Goal: Transaction & Acquisition: Book appointment/travel/reservation

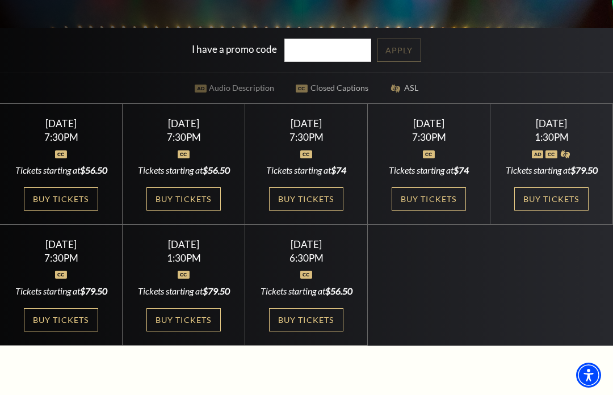
scroll to position [280, 0]
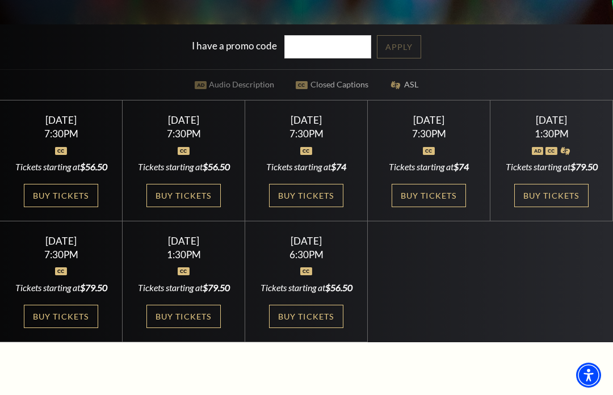
click at [561, 207] on link "Buy Tickets" at bounding box center [551, 195] width 74 height 23
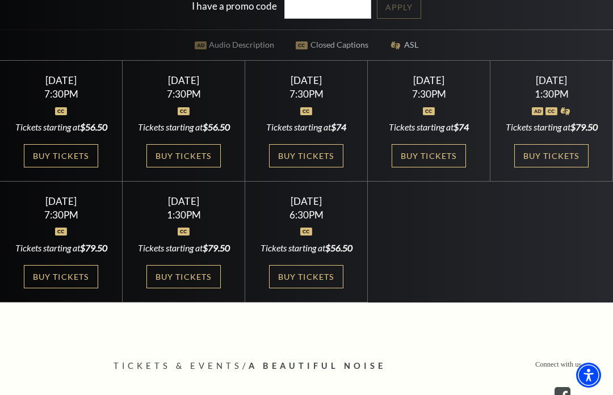
scroll to position [347, 0]
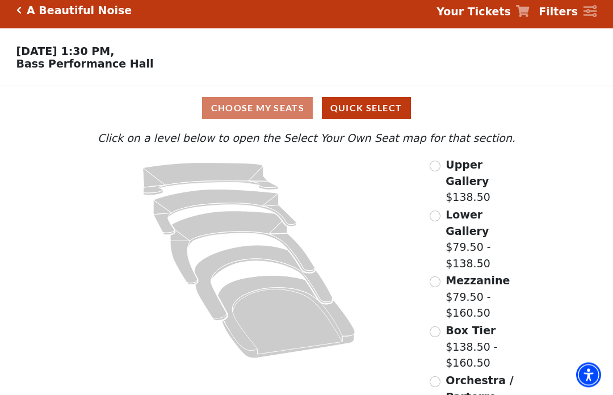
scroll to position [8, 0]
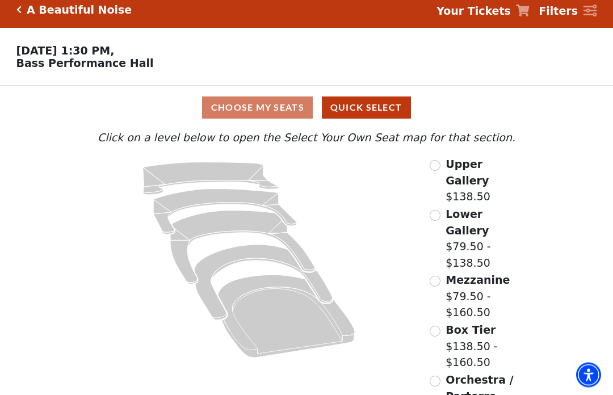
click at [375, 117] on button "Quick Select" at bounding box center [366, 108] width 89 height 22
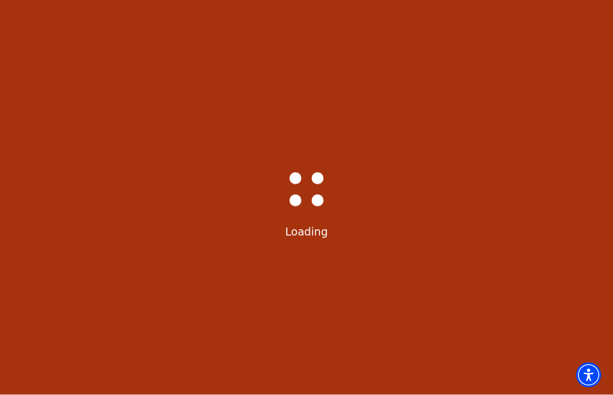
scroll to position [0, 0]
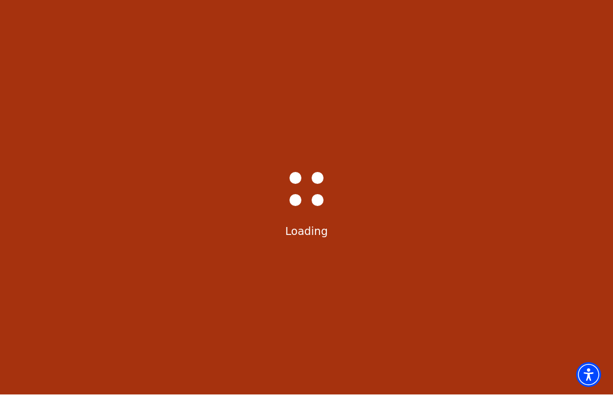
select select "6224"
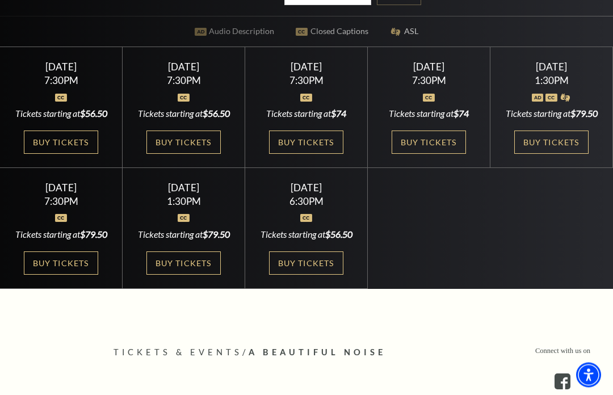
scroll to position [332, 0]
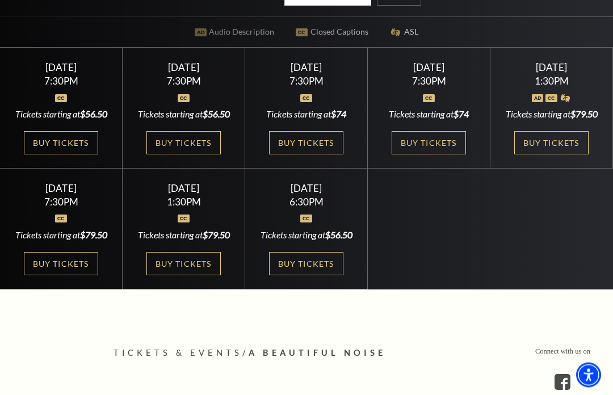
click at [573, 155] on link "Buy Tickets" at bounding box center [551, 143] width 74 height 23
click at [593, 154] on div "Buy Tickets" at bounding box center [551, 142] width 95 height 23
click at [574, 154] on link "Buy Tickets" at bounding box center [551, 142] width 74 height 23
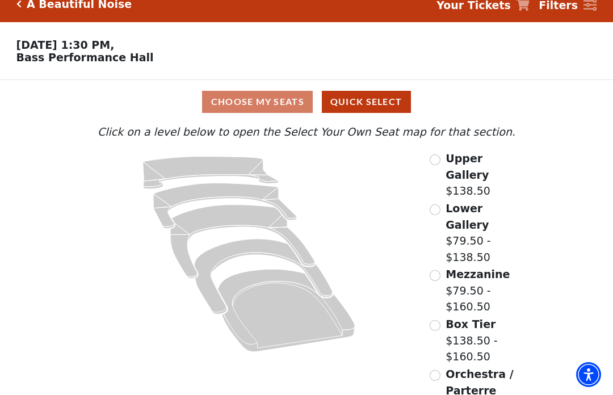
scroll to position [16, 0]
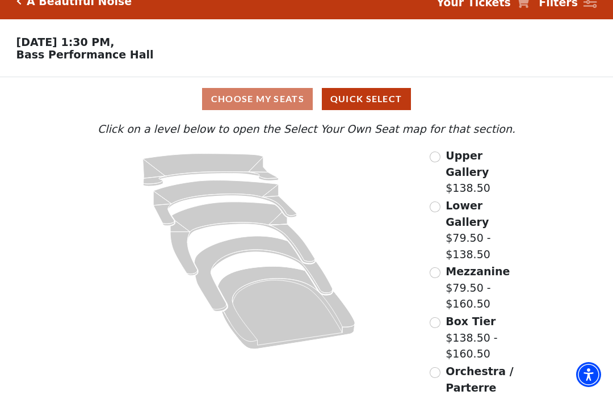
click at [228, 115] on div "Choose My Seats Quick Select" at bounding box center [307, 100] width 460 height 44
click at [232, 100] on div "Choose My Seats Quick Select" at bounding box center [307, 100] width 460 height 22
click at [247, 95] on div "Choose My Seats Quick Select" at bounding box center [307, 100] width 460 height 22
click at [258, 106] on div "Choose My Seats Quick Select" at bounding box center [307, 100] width 460 height 22
click at [257, 100] on div "Choose My Seats Quick Select" at bounding box center [307, 100] width 460 height 22
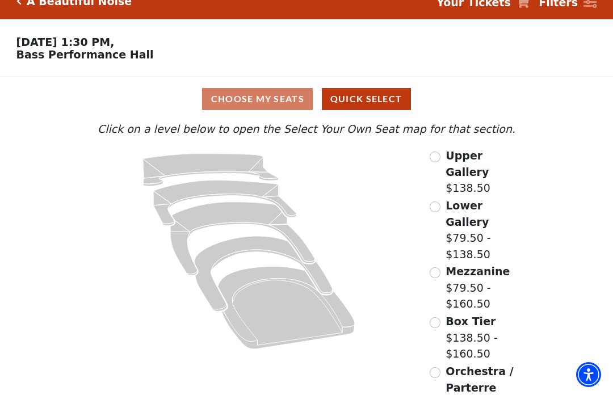
click at [295, 102] on div "Choose My Seats Quick Select" at bounding box center [307, 100] width 460 height 22
click at [290, 106] on div "Choose My Seats Quick Select" at bounding box center [307, 100] width 460 height 22
click at [436, 318] on input "Box Tier$138.50 - $160.50\a" at bounding box center [435, 323] width 11 height 11
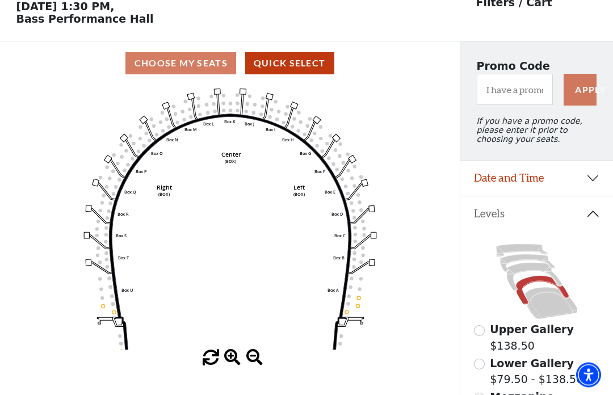
scroll to position [53, 0]
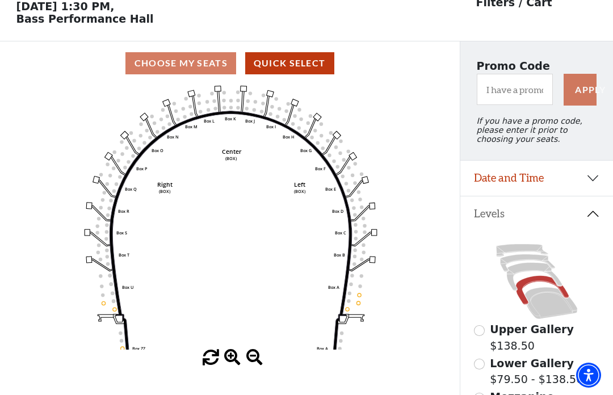
click at [431, 291] on icon "Left (BOX) Right (BOX) Center (BOX) Box ZZ Box U Box T Box S Box R Box Q Box P …" at bounding box center [230, 217] width 414 height 265
click at [170, 64] on div "Choose My Seats Quick Select" at bounding box center [230, 63] width 460 height 22
click at [597, 187] on button "Date and Time" at bounding box center [536, 178] width 153 height 35
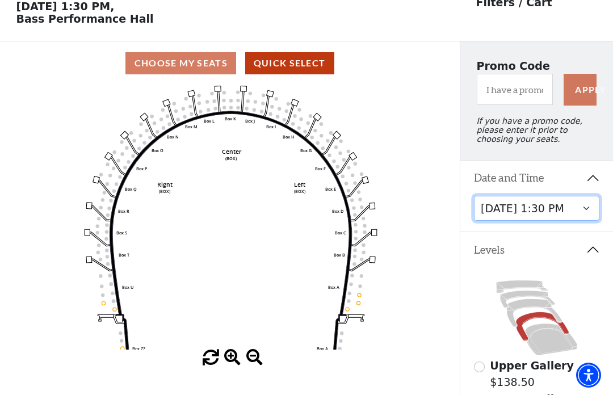
click at [571, 220] on select "[DATE] 7:30 PM [DATE] 7:30 PM [DATE] 7:30 PM [DATE] 7:30 PM [DATE] 1:30 PM [DAT…" at bounding box center [537, 209] width 126 height 26
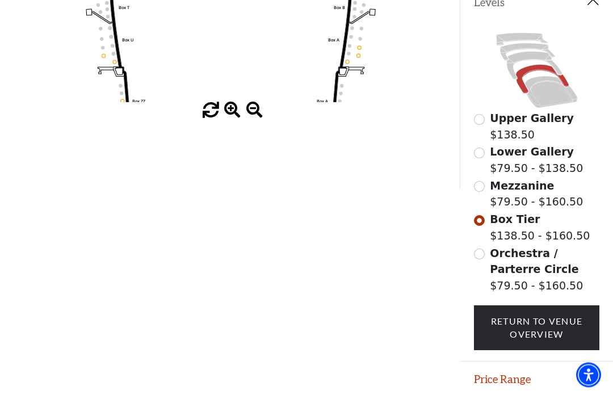
scroll to position [300, 0]
click at [598, 378] on button "Price Range" at bounding box center [536, 379] width 153 height 35
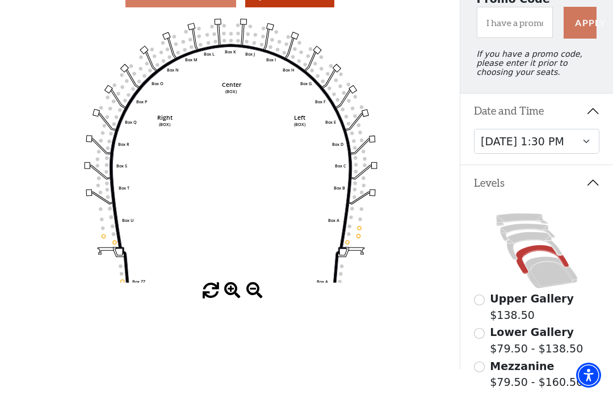
scroll to position [119, 0]
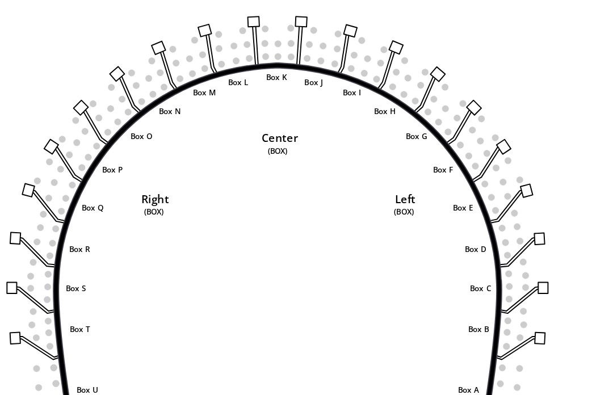
click at [228, 55] on icon "Left (BOX) Right (BOX) Center (BOX) Box ZZ Box U Box T Box S Box R Box Q Box P …" at bounding box center [230, 151] width 414 height 265
click at [222, 60] on icon "Left (BOX) Right (BOX) Center (BOX) Box ZZ Box U Box T Box S Box R Box Q Box P …" at bounding box center [230, 151] width 414 height 265
click at [324, 99] on circle at bounding box center [325, 100] width 3 height 3
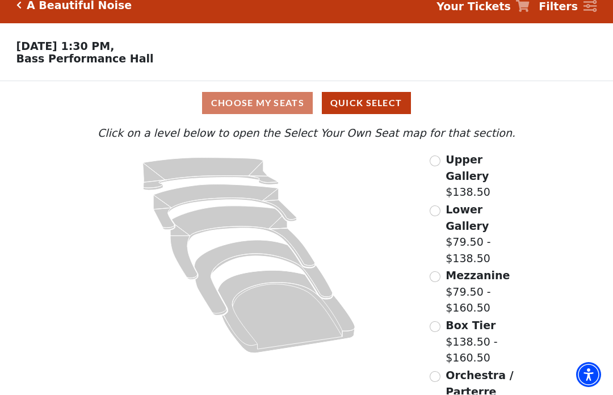
scroll to position [16, 0]
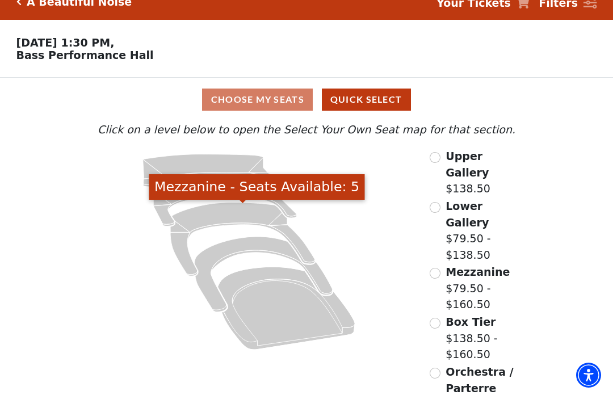
click at [236, 218] on icon "Mezzanine - Seats Available: 5" at bounding box center [242, 240] width 145 height 74
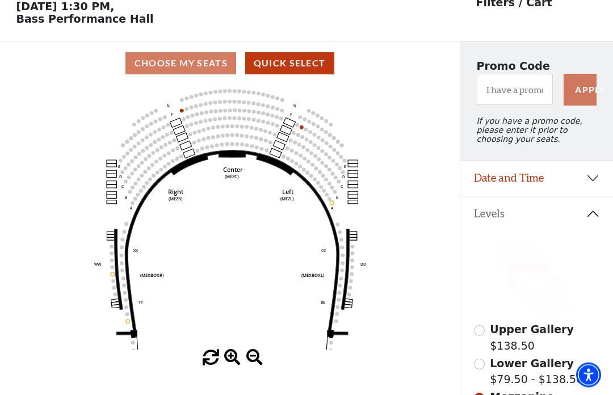
scroll to position [53, 0]
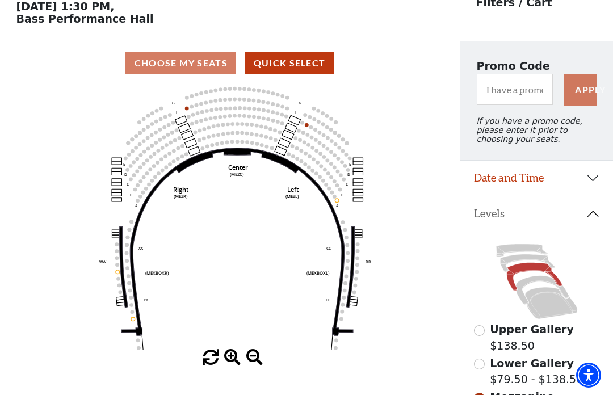
click at [337, 203] on circle at bounding box center [337, 201] width 4 height 4
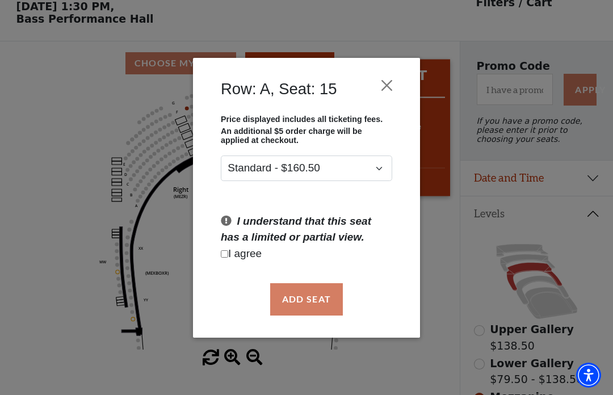
click at [52, 202] on div "Row: A, Seat: 15 Price displayed includes all ticketing fees. An additional $5 …" at bounding box center [306, 197] width 613 height 395
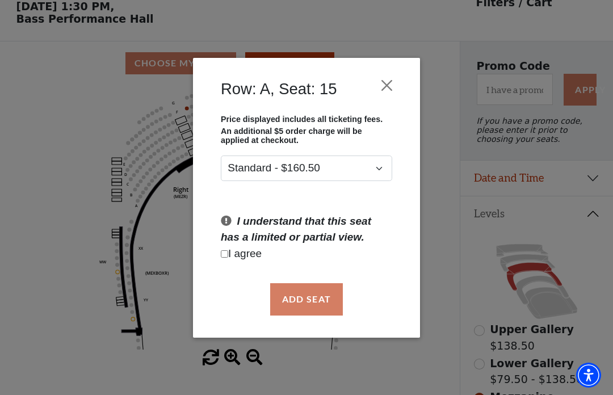
click at [247, 367] on div "Row: A, Seat: 15 Price displayed includes all ticketing fees. An additional $5 …" at bounding box center [306, 197] width 613 height 395
click at [61, 180] on div "Row: A, Seat: 15 Price displayed includes all ticketing fees. An additional $5 …" at bounding box center [306, 197] width 613 height 395
click at [394, 81] on button "Close" at bounding box center [387, 85] width 22 height 22
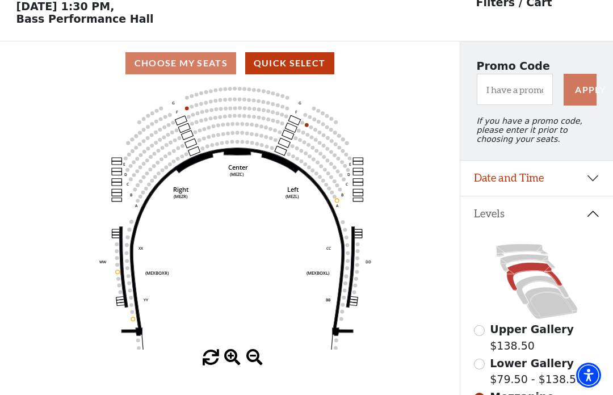
click at [142, 326] on icon "Center (MEZC) Right (MEZR) Left (MEZL) (MEXBOXR) (MEXBOXL) XX WW CC DD YY BB ZZ…" at bounding box center [230, 217] width 414 height 265
click at [134, 320] on circle at bounding box center [133, 319] width 4 height 4
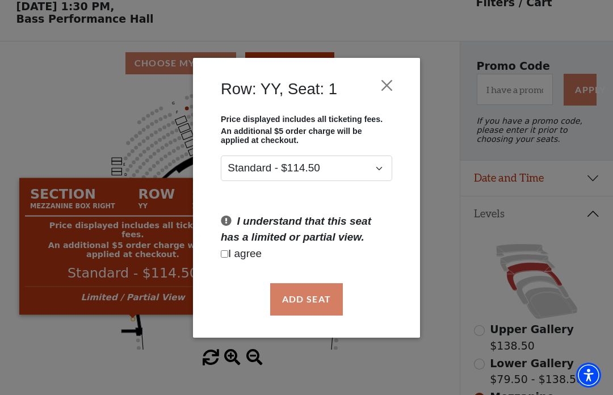
click at [69, 136] on div "Row: YY, Seat: 1 Price displayed includes all ticketing fees. An additional $5 …" at bounding box center [306, 197] width 613 height 395
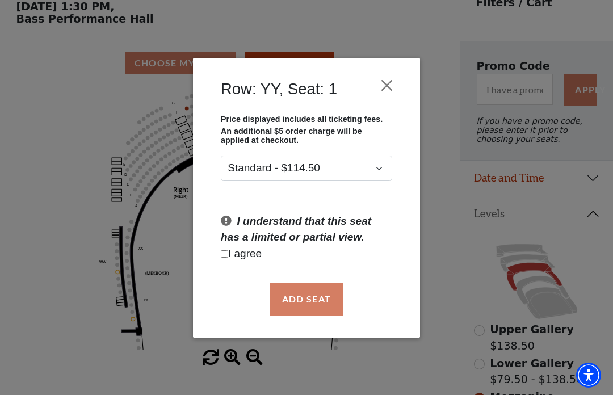
click at [65, 142] on div "Row: YY, Seat: 1 Price displayed includes all ticketing fees. An additional $5 …" at bounding box center [306, 197] width 613 height 395
click at [388, 83] on button "Close" at bounding box center [387, 85] width 22 height 22
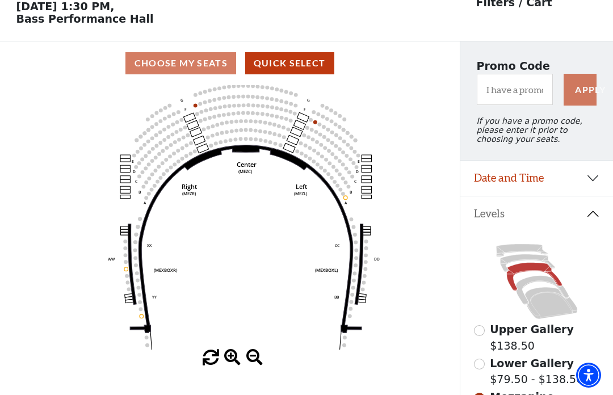
click at [606, 182] on button "Date and Time" at bounding box center [536, 178] width 153 height 35
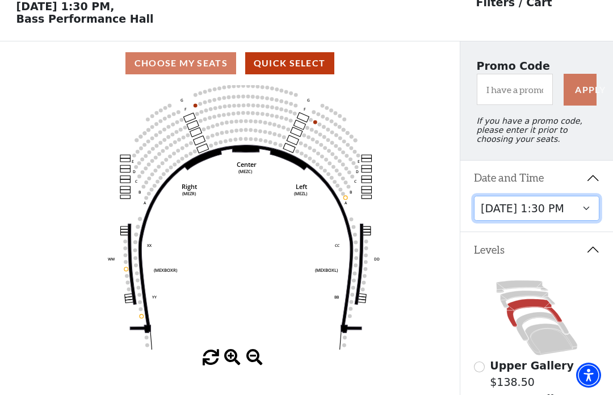
click at [596, 213] on select "[DATE] 7:30 PM [DATE] 7:30 PM [DATE] 7:30 PM [DATE] 7:30 PM [DATE] 1:30 PM [DAT…" at bounding box center [537, 209] width 126 height 26
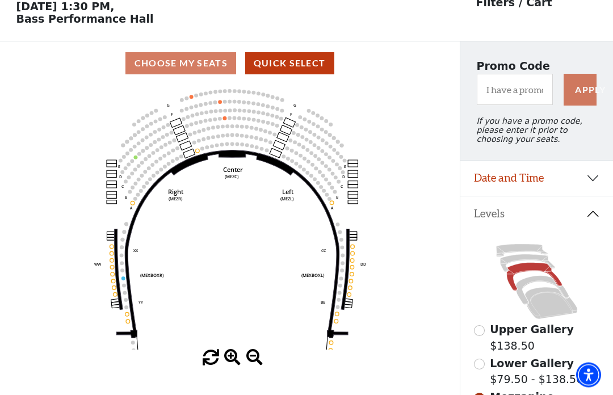
scroll to position [53, 0]
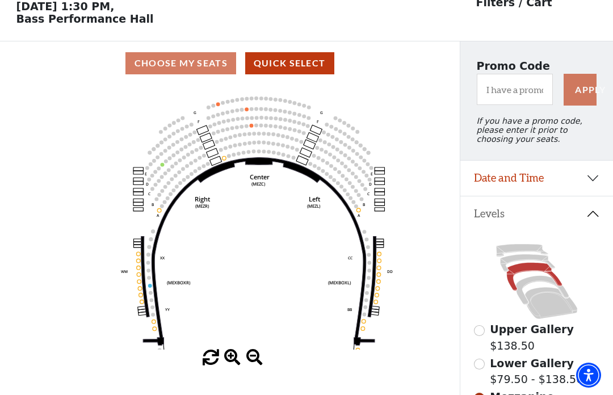
click at [66, 184] on icon "Center (MEZC) Right (MEZR) Left (MEZL) (MEXBOXR) (MEXBOXL) XX WW CC DD YY BB ZZ…" at bounding box center [230, 217] width 414 height 265
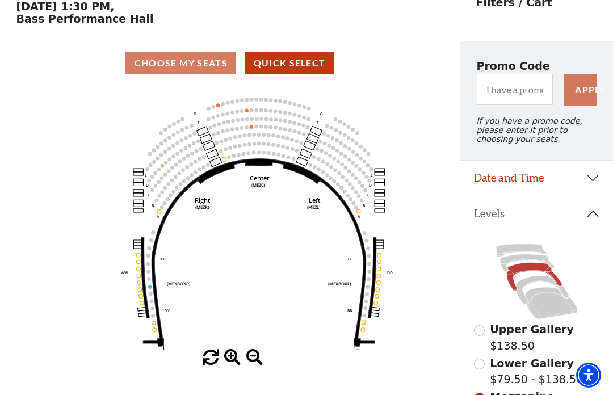
click at [228, 163] on icon "Center (MEZC) Right (MEZR) Left (MEZL) (MEXBOXR) (MEXBOXL) XX WW CC DD YY BB ZZ…" at bounding box center [230, 217] width 414 height 265
click at [221, 153] on circle at bounding box center [221, 151] width 4 height 4
click at [229, 150] on circle at bounding box center [230, 148] width 4 height 4
click at [229, 169] on icon at bounding box center [259, 252] width 232 height 188
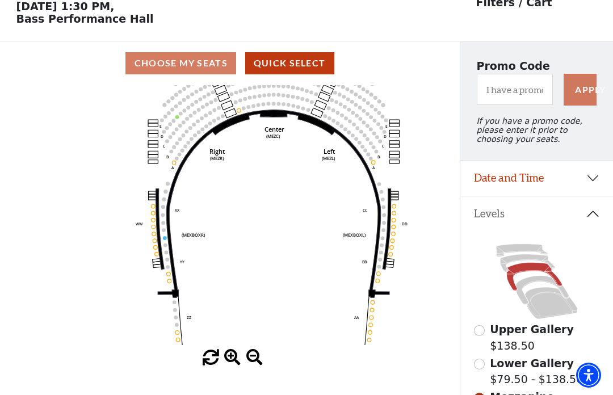
click at [178, 279] on icon "Center (MEZC) Right (MEZR) Left (MEZL) (MEXBOXR) (MEXBOXL) XX WW CC DD YY BB ZZ…" at bounding box center [230, 217] width 414 height 265
click at [182, 276] on icon "Center (MEZC) Right (MEZR) Left (MEZL) (MEXBOXR) (MEXBOXL) XX WW CC DD YY BB ZZ…" at bounding box center [230, 217] width 414 height 265
click at [178, 284] on icon "Center (MEZC) Right (MEZR) Left (MEZL) (MEXBOXR) (MEXBOXL) XX WW CC DD YY BB ZZ…" at bounding box center [230, 217] width 414 height 265
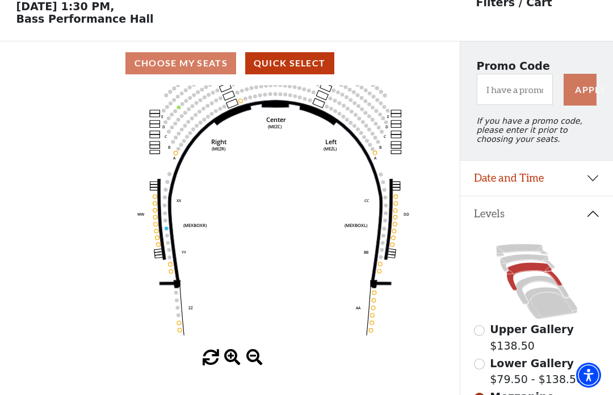
click at [81, 150] on icon "Center (MEZC) Right (MEZR) Left (MEZL) (MEXBOXR) (MEXBOXL) XX WW CC DD YY BB ZZ…" at bounding box center [230, 217] width 414 height 265
click at [599, 180] on button "Date and Time" at bounding box center [536, 178] width 153 height 35
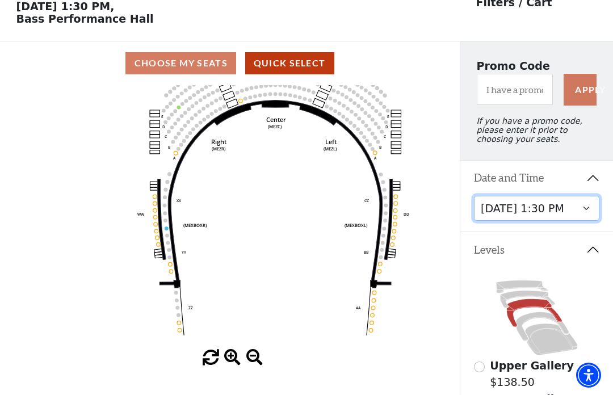
click at [585, 213] on select "[DATE] 7:30 PM [DATE] 7:30 PM [DATE] 7:30 PM [DATE] 7:30 PM [DATE] 1:30 PM [DAT…" at bounding box center [537, 209] width 126 height 26
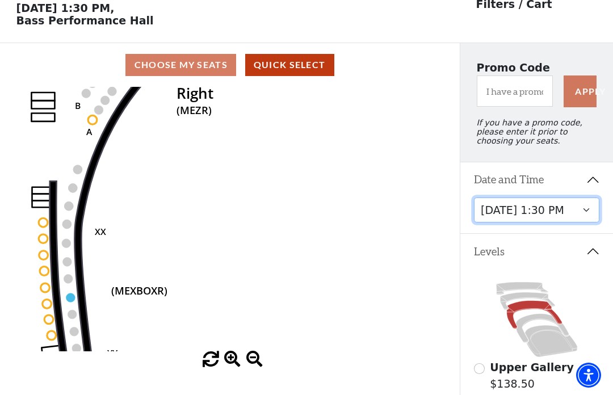
click at [77, 299] on icon "Center (MEZC) Right (MEZR) Left (MEZL) (MEXBOXR) (MEXBOXL) XX WW CC DD YY BB ZZ…" at bounding box center [230, 219] width 414 height 265
click at [83, 300] on icon at bounding box center [327, 216] width 546 height 442
click at [56, 227] on icon at bounding box center [58, 276] width 19 height 190
click at [52, 224] on icon at bounding box center [58, 276] width 19 height 190
click at [43, 226] on circle at bounding box center [43, 222] width 9 height 9
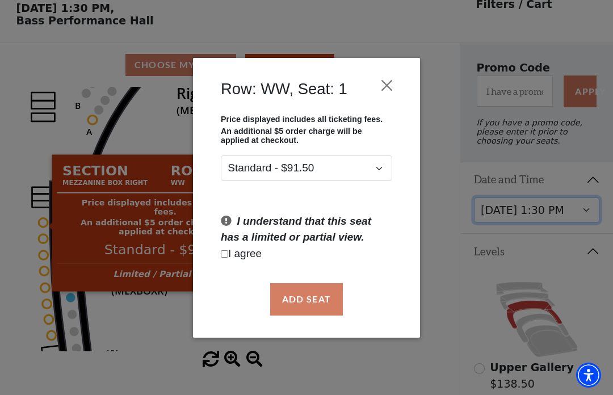
scroll to position [51, 1]
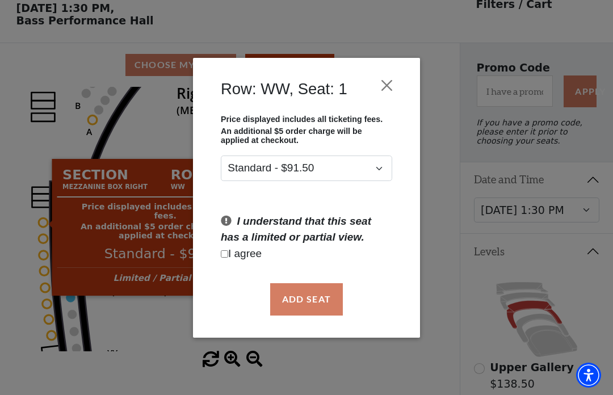
click at [391, 88] on button "Close" at bounding box center [387, 85] width 22 height 22
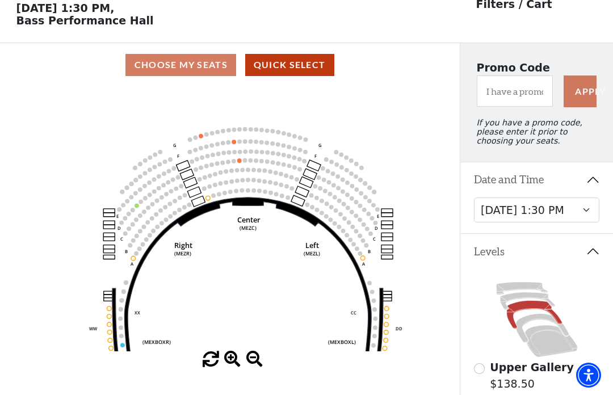
click at [213, 198] on circle at bounding box center [213, 196] width 5 height 5
click at [211, 198] on circle at bounding box center [213, 196] width 5 height 5
click at [217, 196] on circle at bounding box center [219, 194] width 5 height 5
click at [216, 206] on icon at bounding box center [247, 306] width 267 height 216
click at [214, 204] on icon at bounding box center [247, 306] width 267 height 216
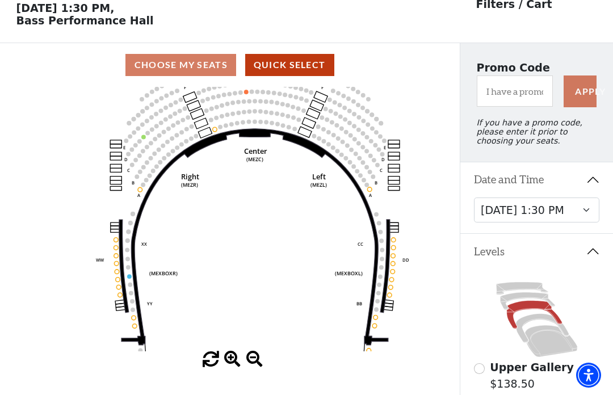
click at [64, 131] on icon "Center (MEZC) Right (MEZR) Left (MEZL) (MEXBOXR) (MEXBOXL) XX WW CC DD YY BB ZZ…" at bounding box center [230, 219] width 414 height 265
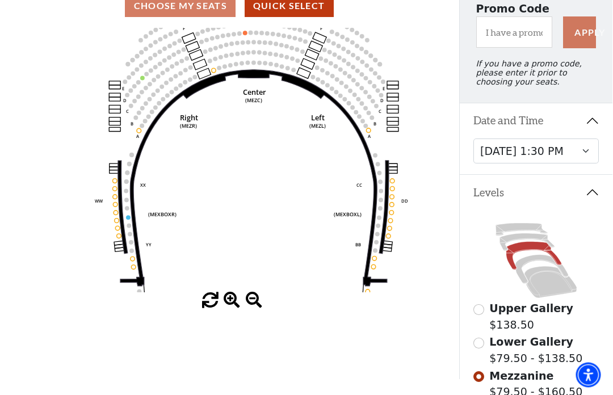
scroll to position [98, 1]
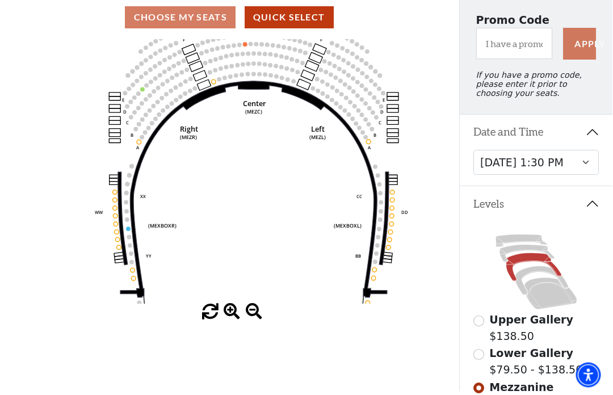
click at [392, 195] on circle at bounding box center [393, 193] width 5 height 5
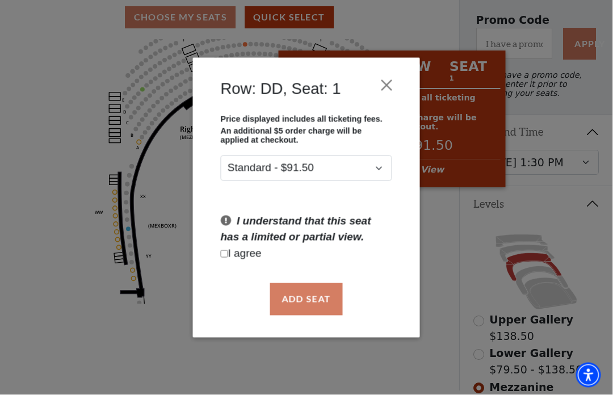
scroll to position [99, 1]
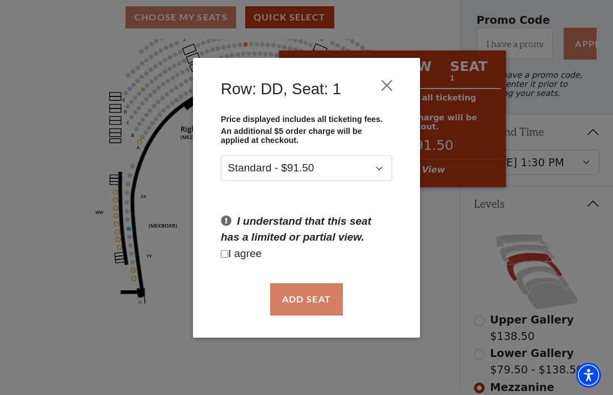
click at [7, 213] on div "Row: DD, Seat: 1 Price displayed includes all ticketing fees. An additional $5 …" at bounding box center [306, 197] width 613 height 395
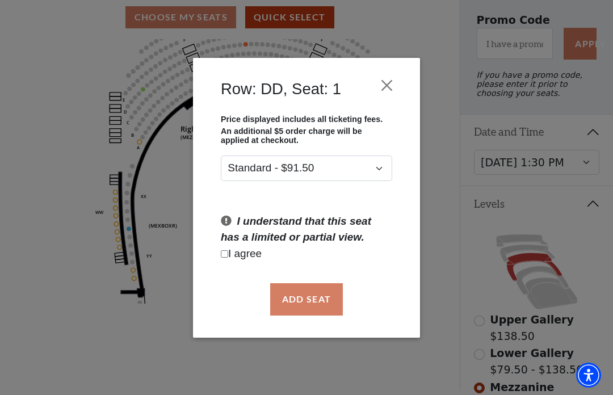
click at [44, 190] on div "Row: DD, Seat: 1 Price displayed includes all ticketing fees. An additional $5 …" at bounding box center [306, 197] width 613 height 395
click at [396, 78] on button "Close" at bounding box center [387, 85] width 22 height 22
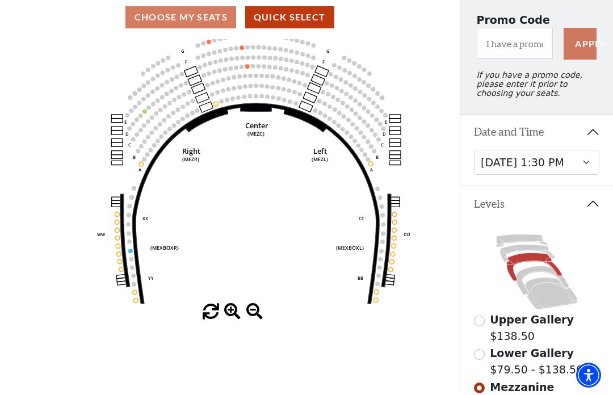
click at [542, 266] on icon at bounding box center [534, 267] width 55 height 28
click at [543, 276] on icon at bounding box center [542, 280] width 53 height 29
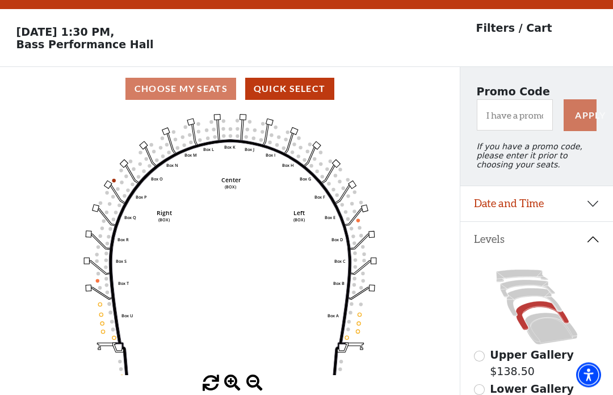
scroll to position [53, 0]
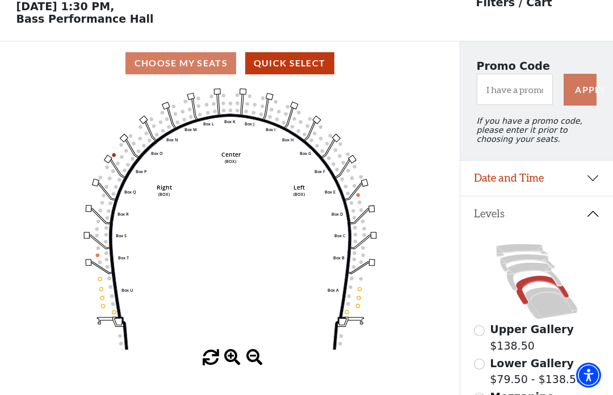
click at [546, 283] on icon at bounding box center [542, 290] width 53 height 29
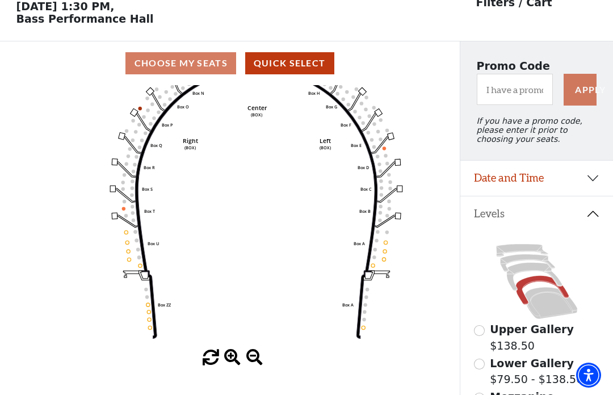
click at [157, 312] on icon "Left (BOX) Right (BOX) Center (BOX) Box ZZ Box U Box T Box S Box R Box Q Box P …" at bounding box center [230, 217] width 414 height 265
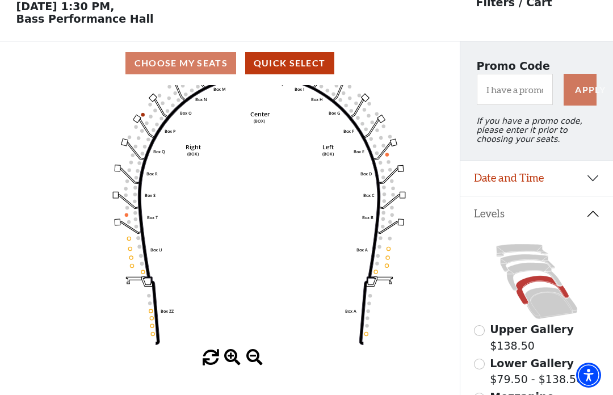
click at [148, 300] on icon "Left (BOX) Right (BOX) Center (BOX) Box ZZ Box U Box T Box S Box R Box Q Box P …" at bounding box center [230, 217] width 414 height 265
click at [162, 334] on icon "Left (BOX) Right (BOX) Center (BOX) Box ZZ Box U Box T Box S Box R Box Q Box P …" at bounding box center [230, 217] width 414 height 265
click at [153, 328] on circle at bounding box center [151, 325] width 3 height 3
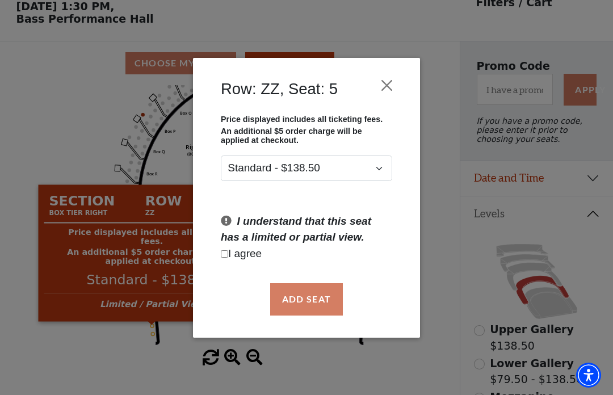
click at [66, 144] on div "Row: ZZ, Seat: 5 Price displayed includes all ticketing fees. An additional $5 …" at bounding box center [306, 197] width 613 height 395
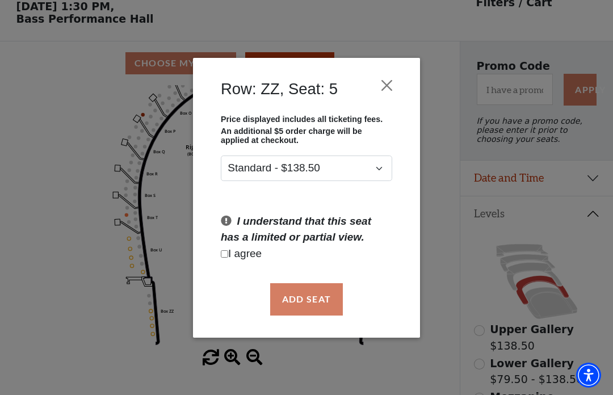
click at [73, 147] on div "Row: ZZ, Seat: 5 Price displayed includes all ticketing fees. An additional $5 …" at bounding box center [306, 197] width 613 height 395
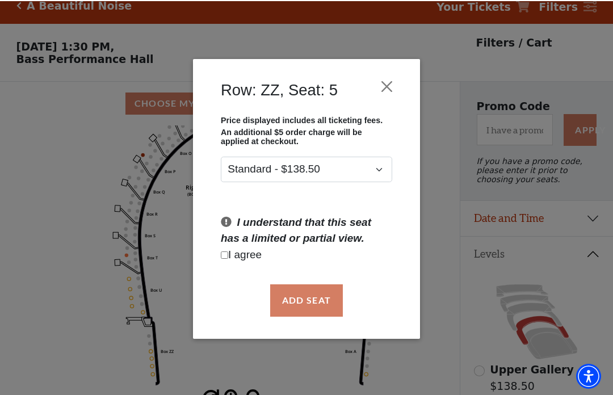
click at [389, 86] on button "Close" at bounding box center [387, 85] width 22 height 22
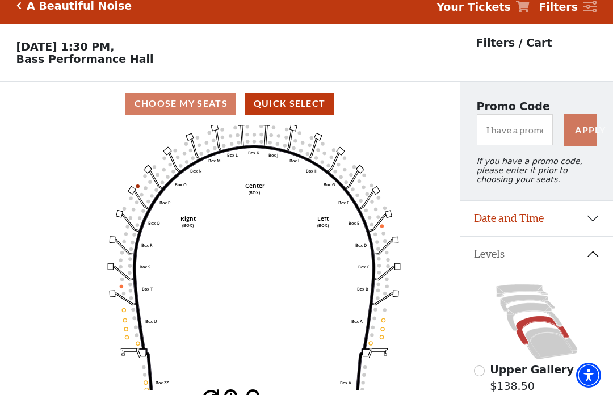
click at [535, 296] on icon at bounding box center [522, 290] width 52 height 12
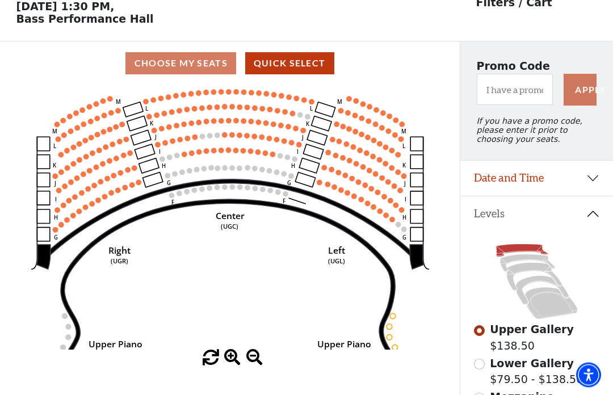
scroll to position [53, 0]
click at [274, 157] on circle at bounding box center [272, 154] width 5 height 5
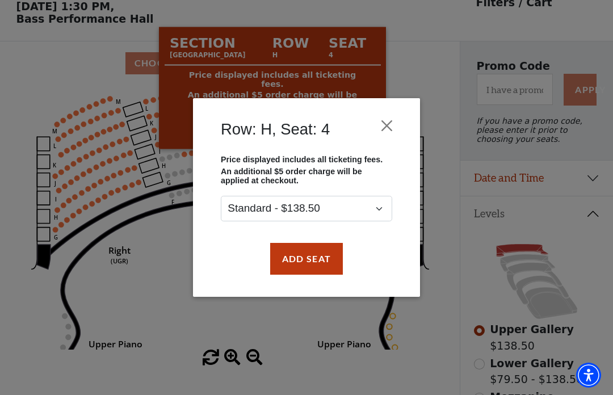
click at [176, 292] on div "Row: H, Seat: 4 Price displayed includes all ticketing fees. An additional $5 o…" at bounding box center [306, 197] width 613 height 395
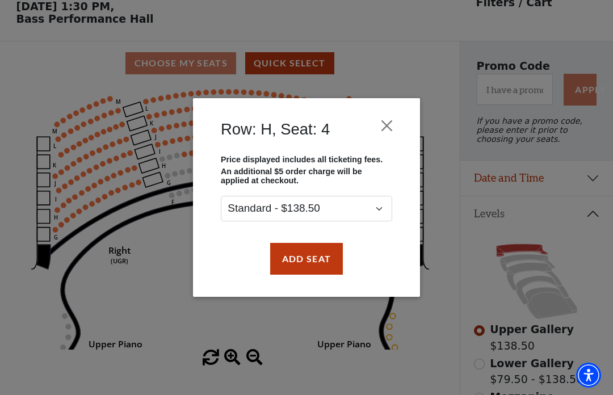
click at [397, 115] on button "Close" at bounding box center [387, 126] width 22 height 22
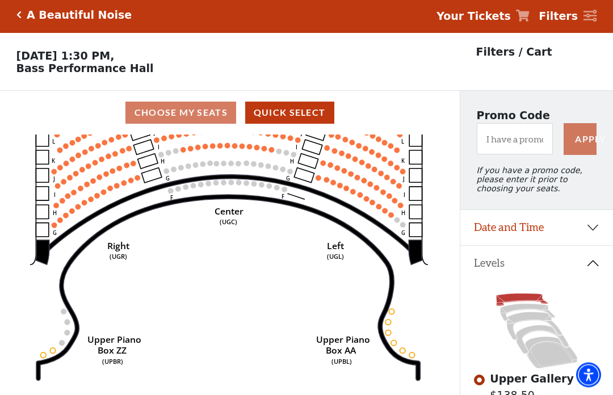
scroll to position [3, 0]
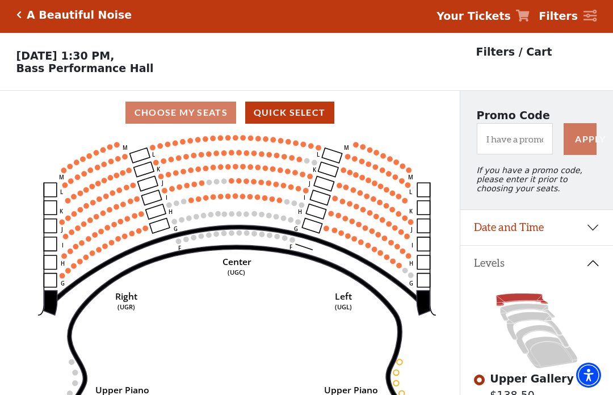
click at [257, 234] on use "Seat Selected" at bounding box center [254, 233] width 6 height 6
click at [247, 244] on icon "Center (UGC) Right (UGR) Left (UGL) Upper Piano Box ZZ (UPBR) Upper Piano Box A…" at bounding box center [230, 267] width 414 height 265
click at [241, 233] on circle at bounding box center [238, 232] width 5 height 5
click at [215, 236] on circle at bounding box center [215, 233] width 5 height 5
click at [237, 196] on use "Seat Selected" at bounding box center [235, 196] width 6 height 6
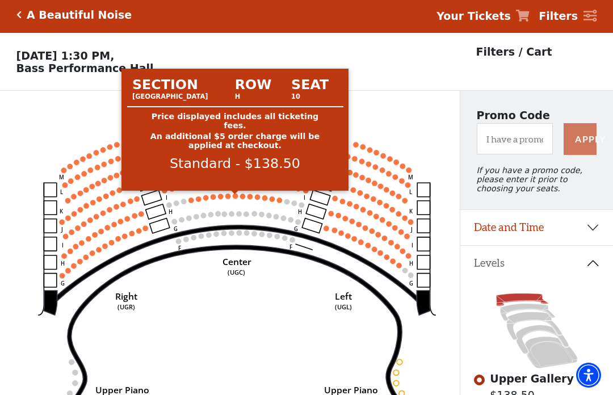
click at [232, 194] on circle at bounding box center [234, 196] width 5 height 5
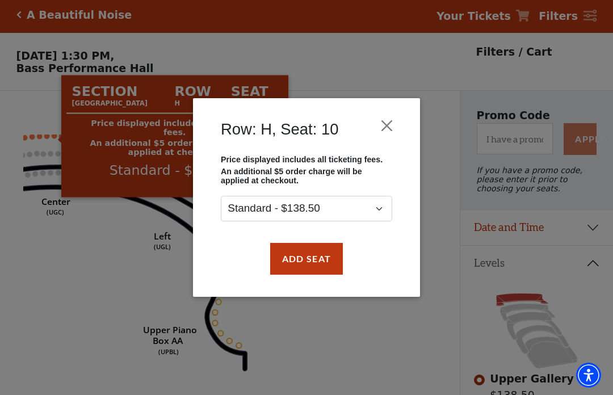
click at [396, 123] on button "Close" at bounding box center [387, 126] width 22 height 22
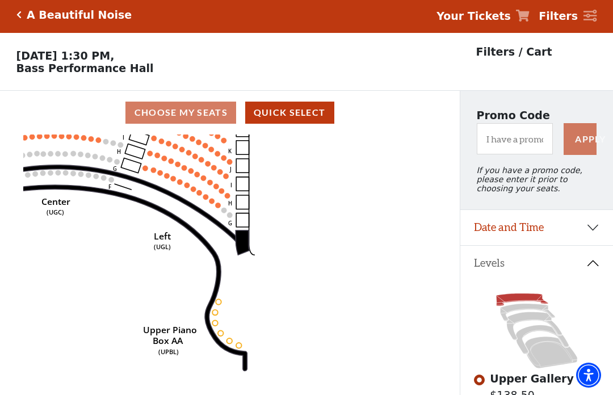
click at [544, 326] on icon at bounding box center [534, 326] width 55 height 28
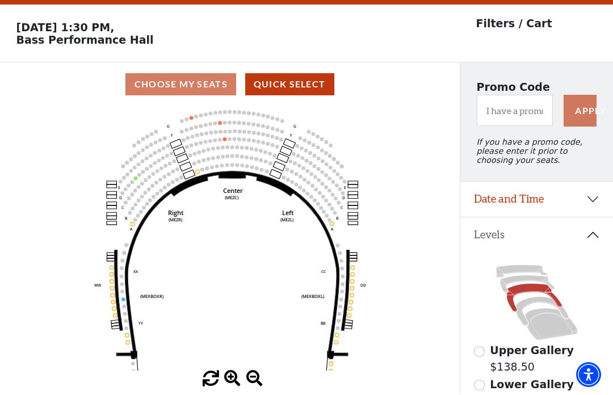
scroll to position [53, 0]
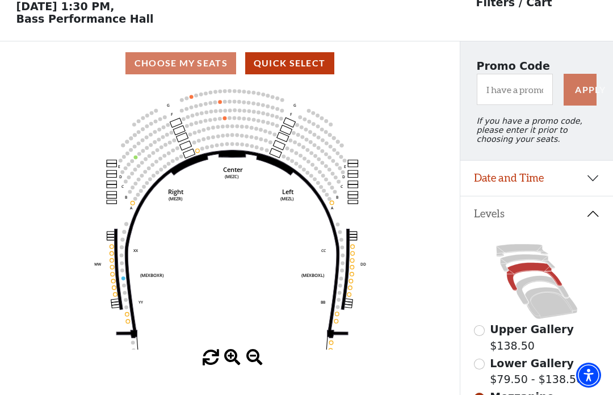
click at [573, 250] on icon at bounding box center [537, 281] width 126 height 79
click at [544, 294] on icon at bounding box center [551, 303] width 53 height 32
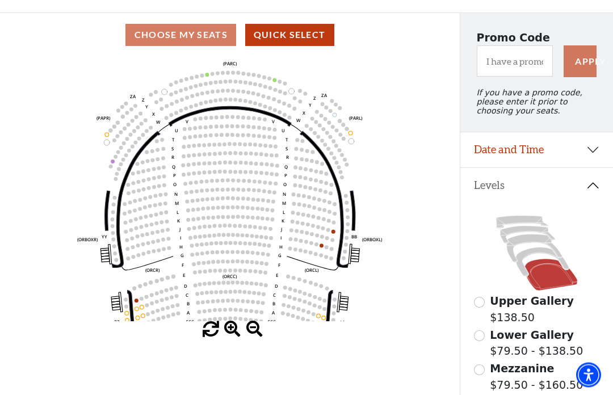
scroll to position [81, 0]
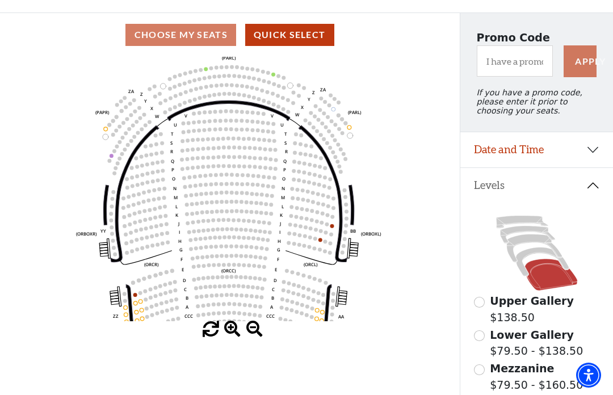
click at [592, 257] on icon at bounding box center [537, 252] width 126 height 79
click at [545, 256] on icon at bounding box center [542, 261] width 53 height 29
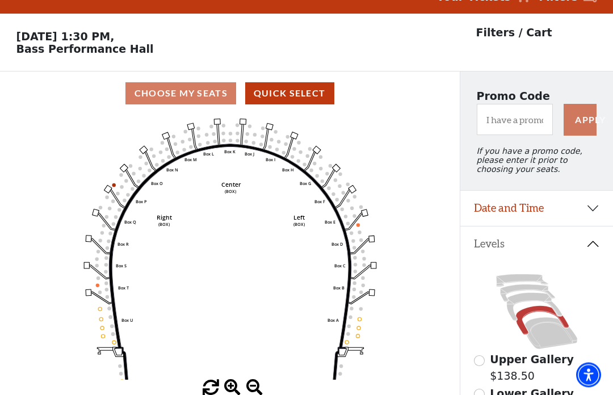
scroll to position [53, 0]
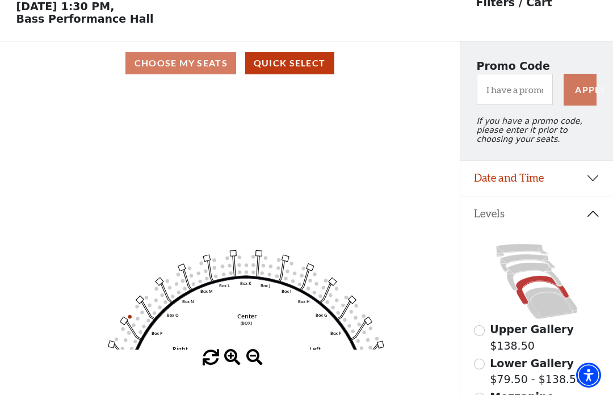
click at [591, 183] on button "Date and Time" at bounding box center [536, 178] width 153 height 35
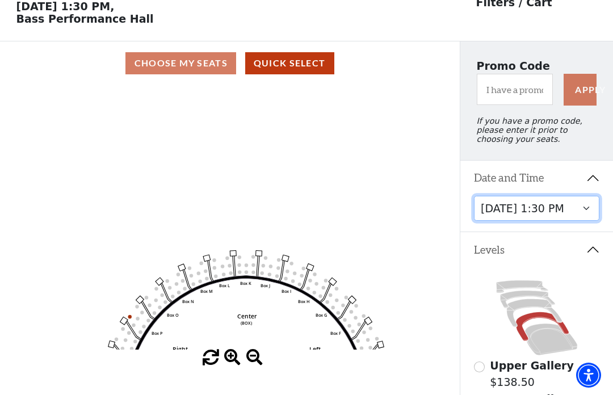
click at [589, 211] on select "[DATE] 7:30 PM [DATE] 7:30 PM [DATE] 7:30 PM [DATE] 7:30 PM [DATE] 1:30 PM [DAT…" at bounding box center [537, 209] width 126 height 26
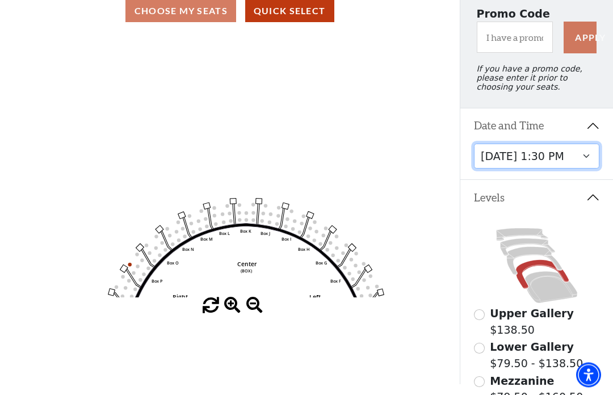
scroll to position [100, 0]
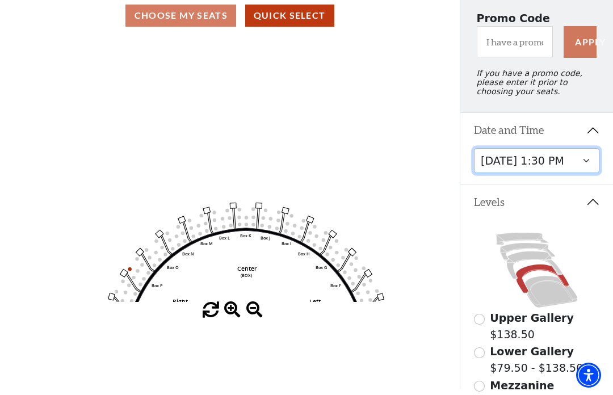
click at [598, 167] on select "[DATE] 7:30 PM [DATE] 7:30 PM [DATE] 7:30 PM [DATE] 7:30 PM [DATE] 1:30 PM [DAT…" at bounding box center [537, 161] width 126 height 26
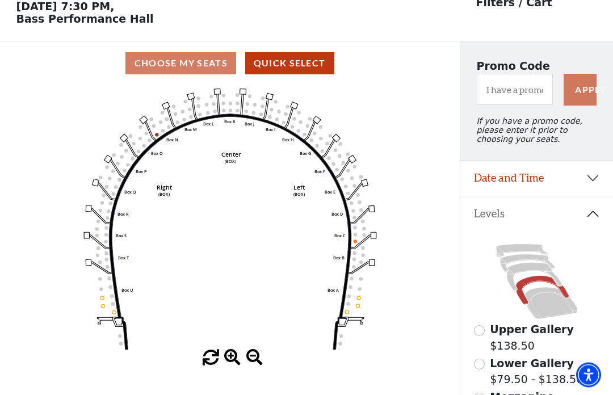
scroll to position [53, 0]
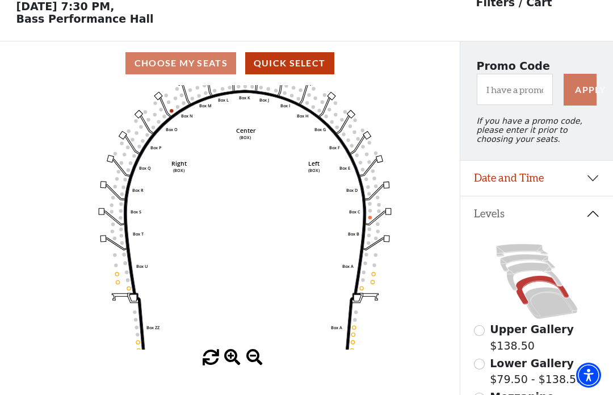
click at [75, 195] on icon "Left (BOX) Right (BOX) Center (BOX) Box ZZ Box U Box T Box S Box R Box Q Box P …" at bounding box center [230, 217] width 414 height 265
click at [547, 273] on icon at bounding box center [534, 277] width 55 height 28
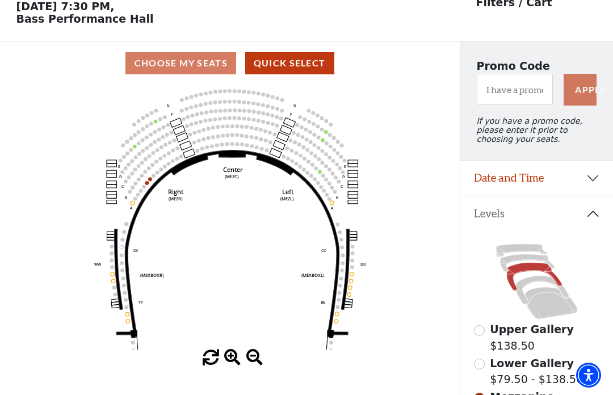
click at [153, 178] on circle at bounding box center [154, 176] width 4 height 4
click at [151, 181] on circle at bounding box center [150, 179] width 4 height 4
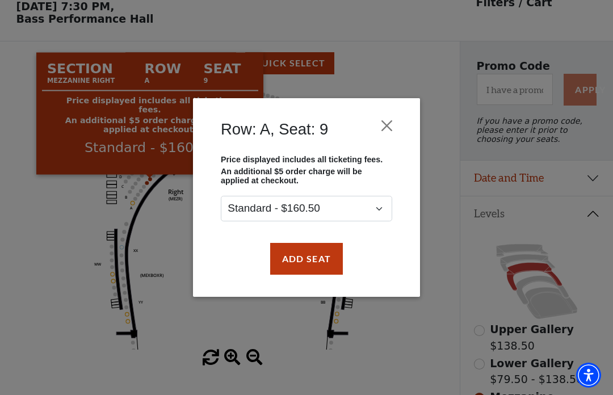
click at [219, 317] on div "Row: A, Seat: 9 Price displayed includes all ticketing fees. An additional $5 o…" at bounding box center [306, 197] width 613 height 395
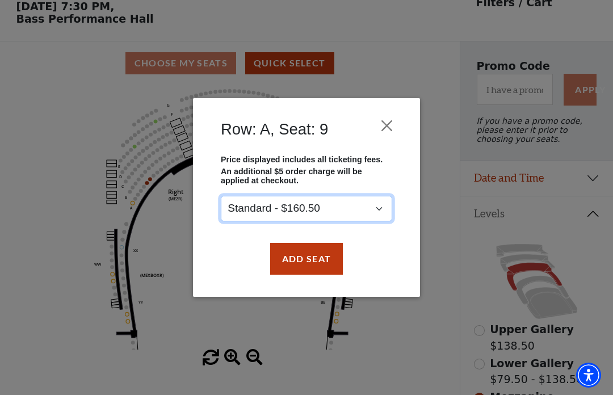
click at [385, 205] on select "Standard - $160.50" at bounding box center [306, 209] width 171 height 26
click at [392, 110] on div "Row: A, Seat: 9" at bounding box center [306, 132] width 193 height 45
click at [391, 116] on button "Close" at bounding box center [387, 126] width 22 height 22
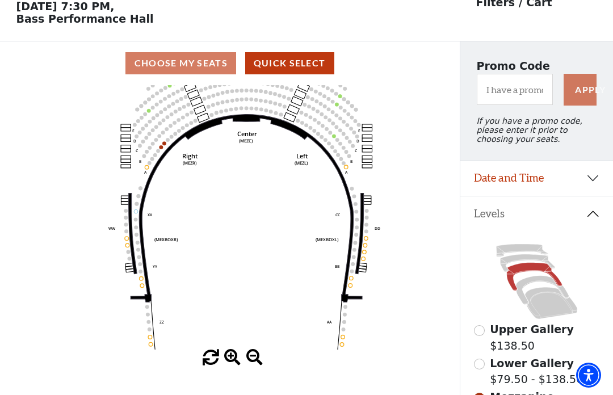
click at [168, 142] on circle at bounding box center [168, 140] width 4 height 4
click at [171, 139] on circle at bounding box center [171, 137] width 4 height 4
click at [173, 153] on icon "Center (MEZC) Right (MEZR) Left (MEZL) (MEXBOXR) (MEXBOXL) XX WW CC DD YY BB ZZ…" at bounding box center [230, 217] width 414 height 265
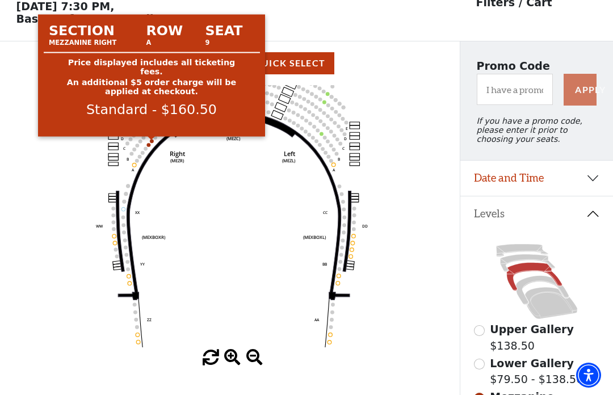
click at [152, 143] on circle at bounding box center [152, 141] width 4 height 4
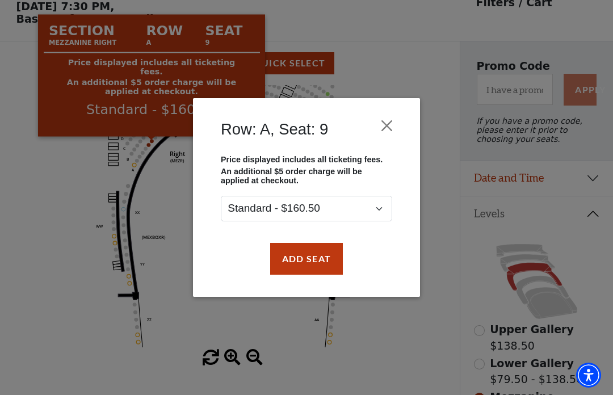
click at [68, 208] on div "Row: A, Seat: 9 Price displayed includes all ticketing fees. An additional $5 o…" at bounding box center [306, 197] width 613 height 395
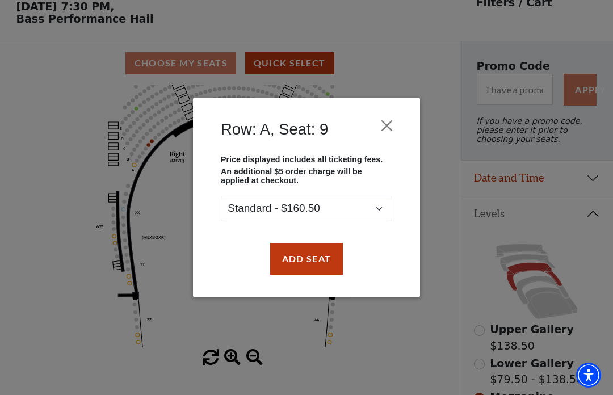
click at [383, 121] on button "Close" at bounding box center [387, 126] width 22 height 22
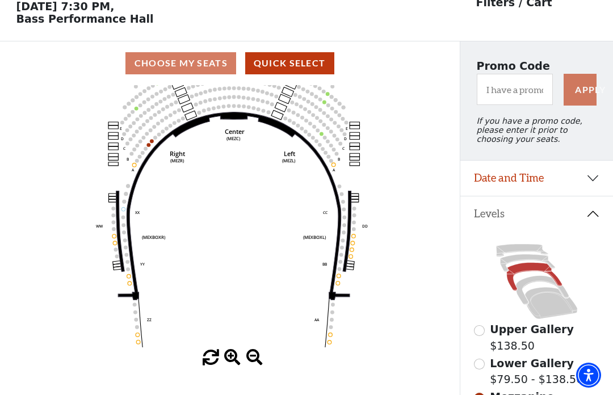
click at [148, 147] on circle at bounding box center [148, 145] width 4 height 4
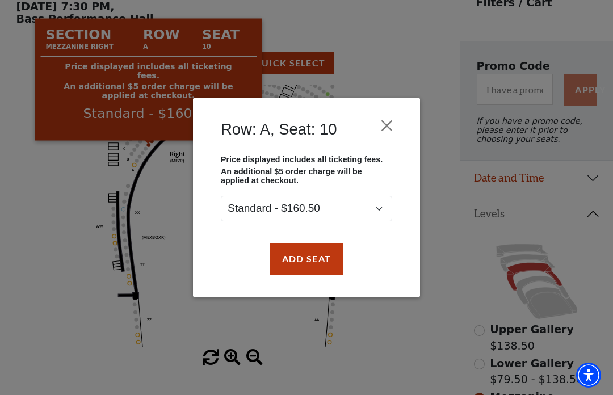
click at [235, 332] on div "Row: A, Seat: 10 Price displayed includes all ticketing fees. An additional $5 …" at bounding box center [306, 197] width 613 height 395
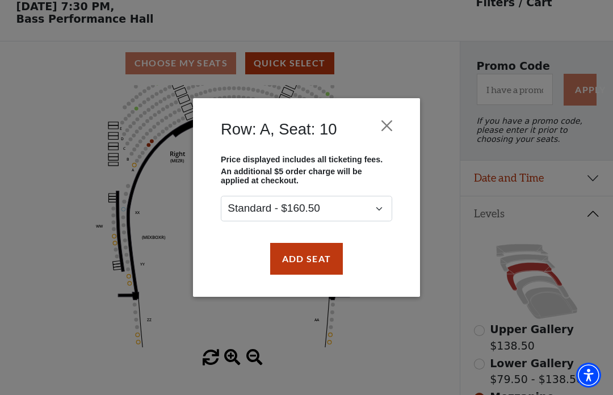
click at [392, 124] on button "Close" at bounding box center [387, 126] width 22 height 22
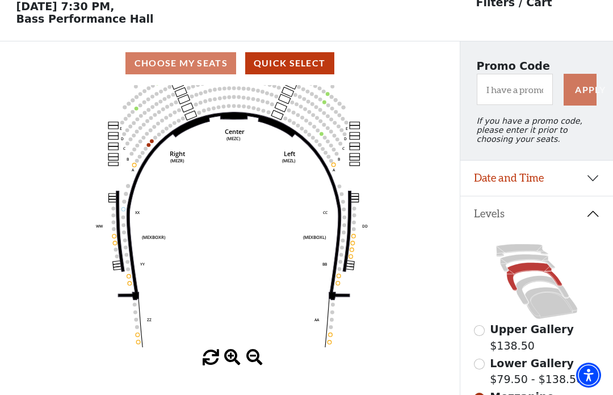
click at [160, 136] on circle at bounding box center [159, 134] width 4 height 4
click at [153, 142] on circle at bounding box center [152, 141] width 4 height 4
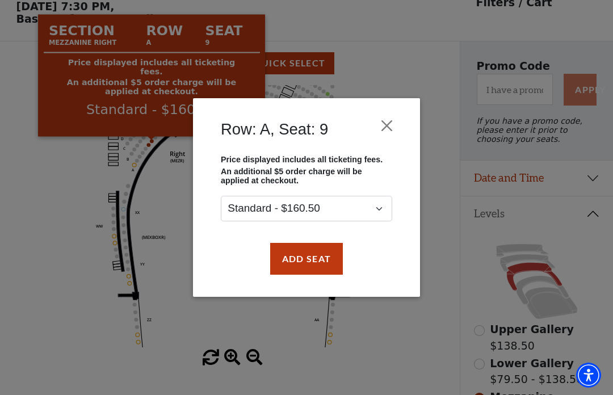
click at [374, 127] on div "Row: A, Seat: 9" at bounding box center [306, 132] width 193 height 45
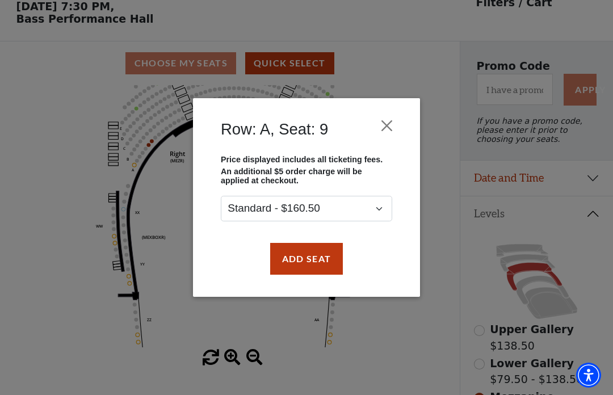
click at [395, 118] on button "Close" at bounding box center [387, 126] width 22 height 22
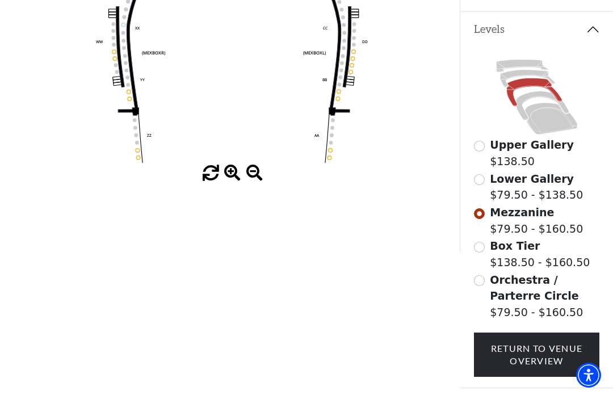
scroll to position [264, 0]
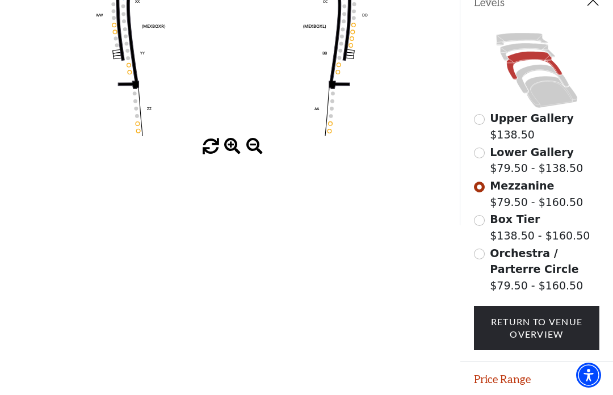
click at [547, 383] on button "Price Range" at bounding box center [536, 379] width 153 height 35
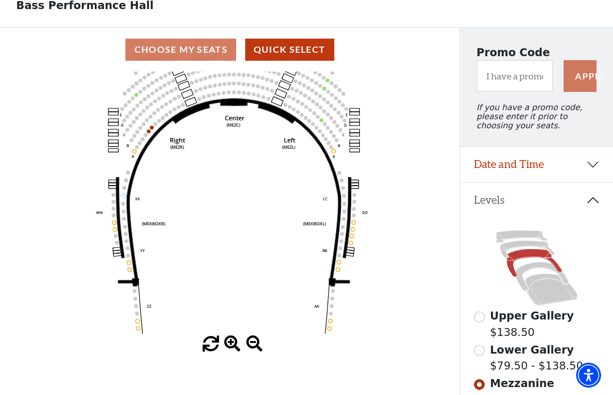
scroll to position [60, 0]
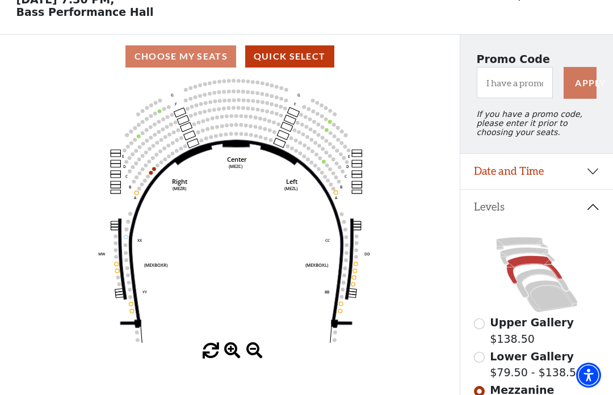
click at [75, 321] on icon "Center (MEZC) Right (MEZR) Left (MEZL) (MEXBOXR) (MEXBOXL) XX WW CC DD YY BB ZZ…" at bounding box center [230, 210] width 414 height 265
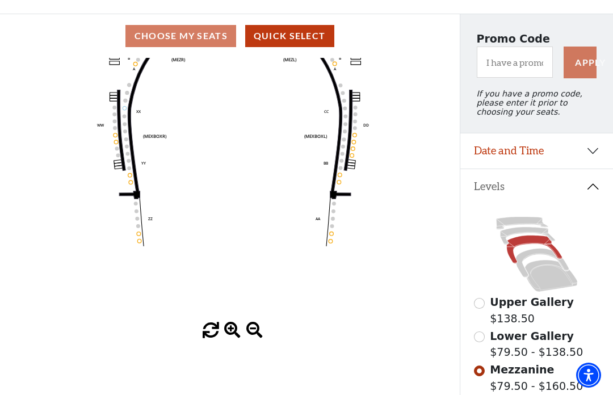
scroll to position [77, 0]
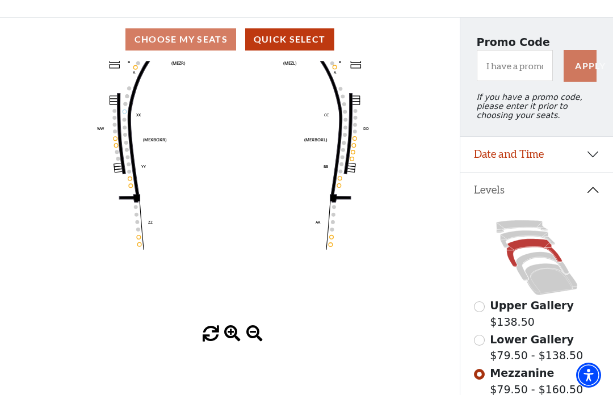
click at [506, 346] on span "Lower Gallery" at bounding box center [532, 339] width 84 height 12
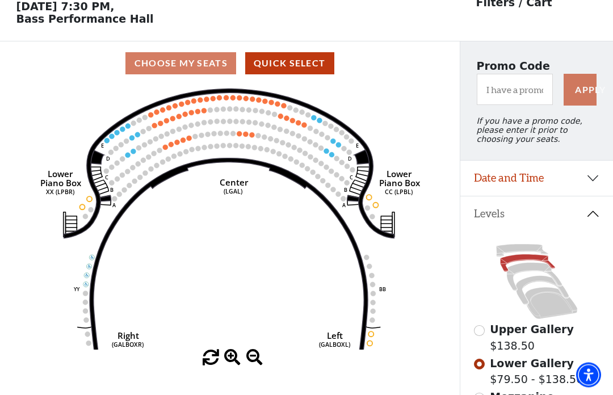
scroll to position [53, 0]
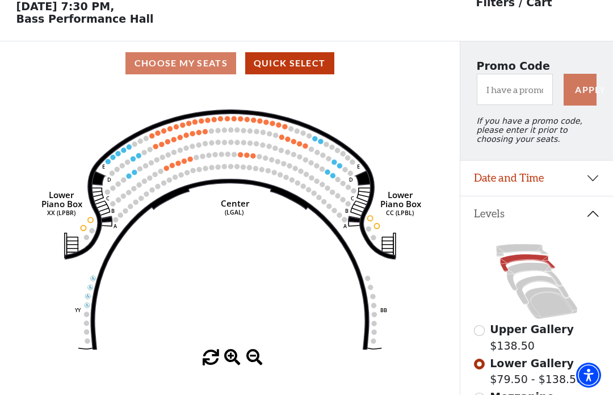
click at [257, 154] on icon "Right (GALBOXR) E D C B A E D C B A YY ZZ Left (GALBOXL) BB AA Center Lower Pia…" at bounding box center [230, 217] width 414 height 265
click at [260, 159] on circle at bounding box center [259, 156] width 5 height 5
click at [260, 157] on circle at bounding box center [259, 156] width 5 height 5
click at [307, 70] on button "Quick Select" at bounding box center [289, 63] width 89 height 22
select select "6225"
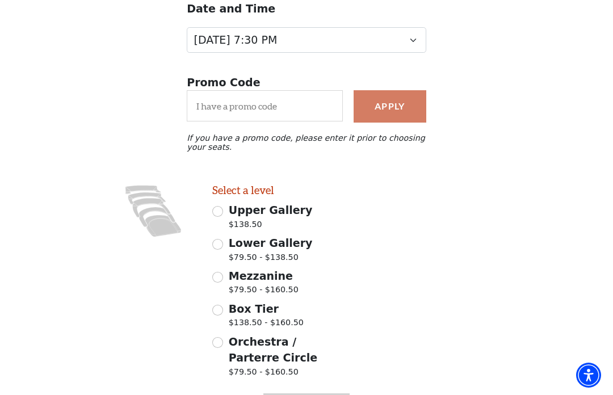
click at [220, 250] on input "Lower Gallery $79.50 - $138.50" at bounding box center [217, 244] width 11 height 11
radio input "true"
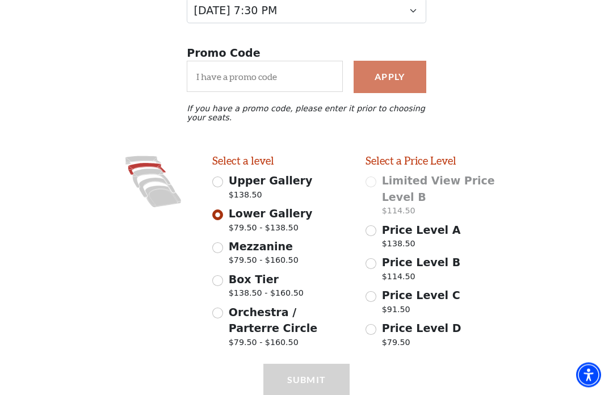
scroll to position [183, 0]
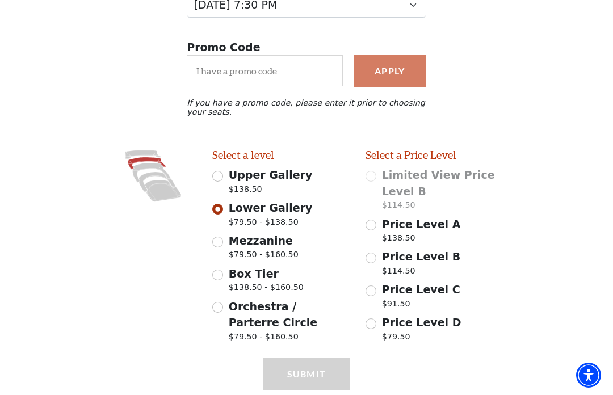
click at [376, 324] on input "Price Level D $79.50" at bounding box center [371, 323] width 11 height 11
radio input "true"
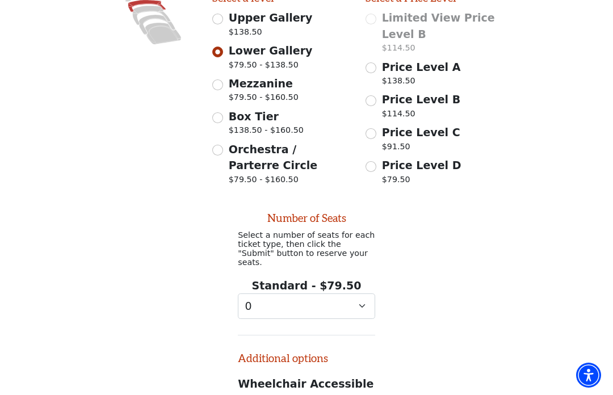
scroll to position [340, 0]
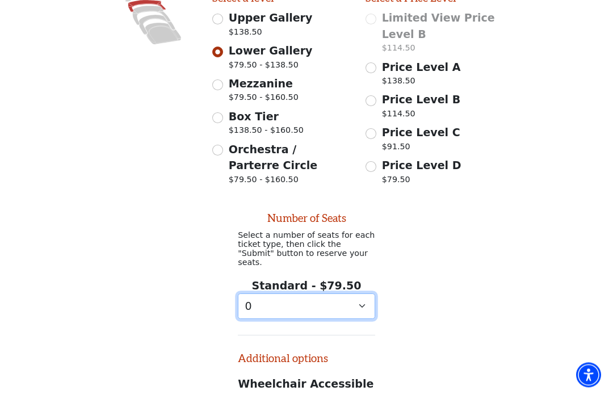
click at [372, 297] on select "0 1" at bounding box center [306, 307] width 137 height 26
select select "1"
click at [368, 299] on select "0 1" at bounding box center [306, 306] width 137 height 26
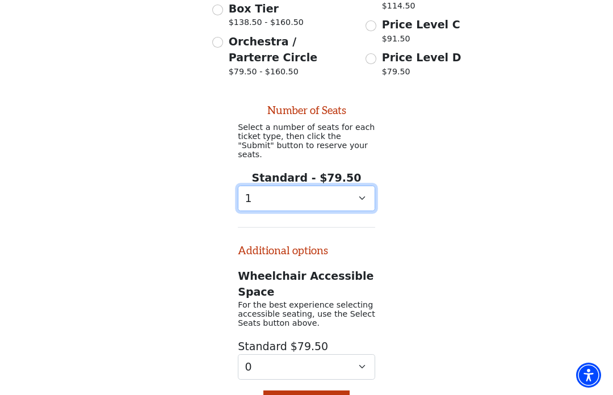
scroll to position [448, 0]
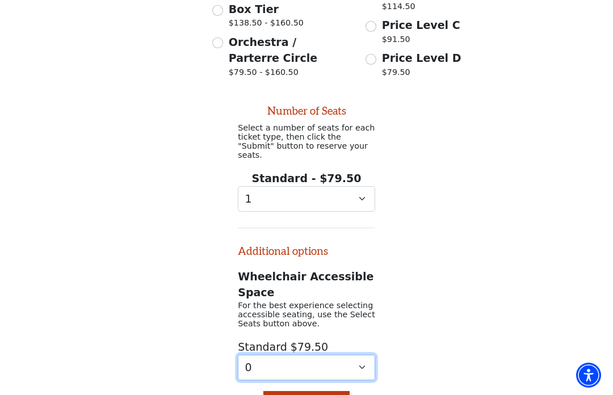
click at [368, 366] on select "0 1" at bounding box center [306, 368] width 137 height 26
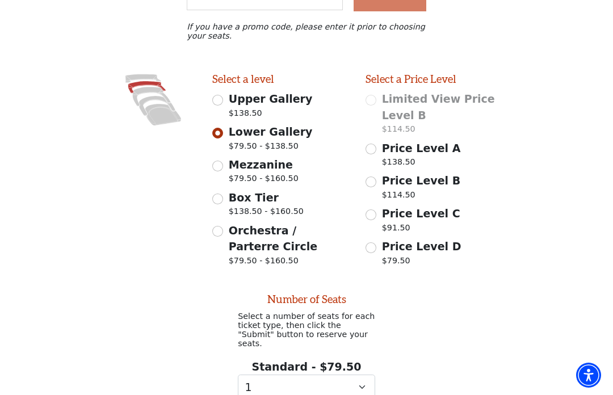
scroll to position [258, 0]
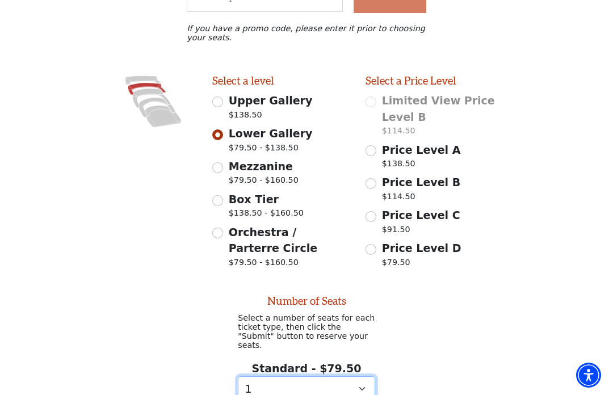
click at [363, 384] on select "0 1" at bounding box center [306, 389] width 137 height 26
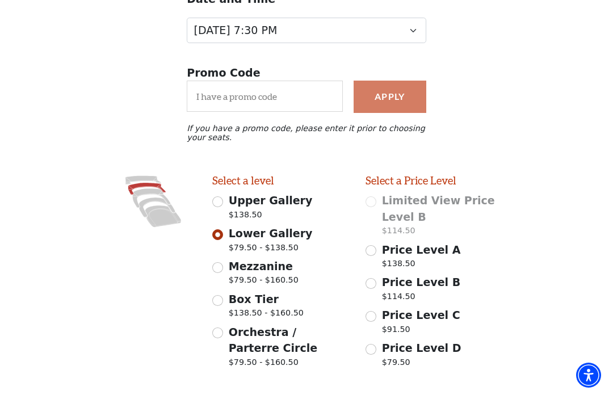
scroll to position [137, 0]
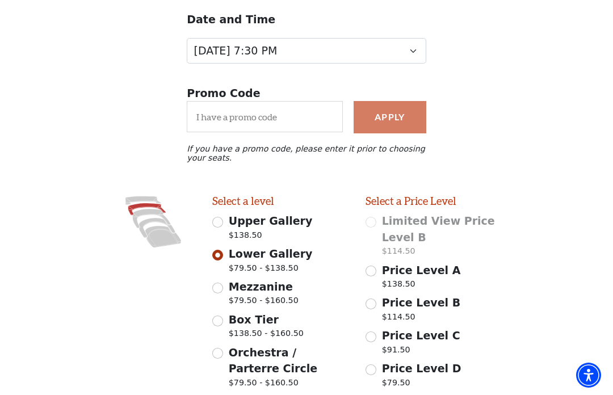
click at [383, 341] on span "Price Level C" at bounding box center [421, 335] width 78 height 12
click at [376, 341] on input "Price Level C $91.50" at bounding box center [371, 337] width 11 height 11
radio input "true"
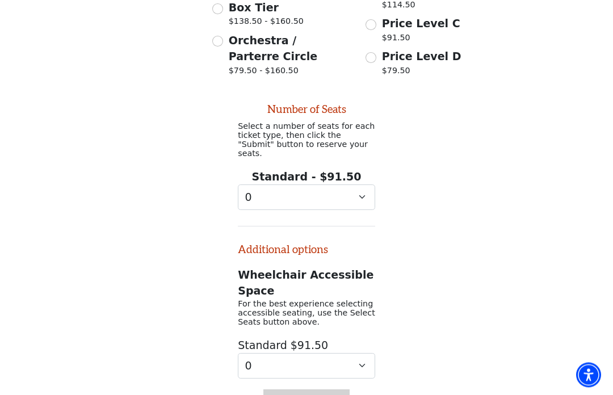
scroll to position [476, 0]
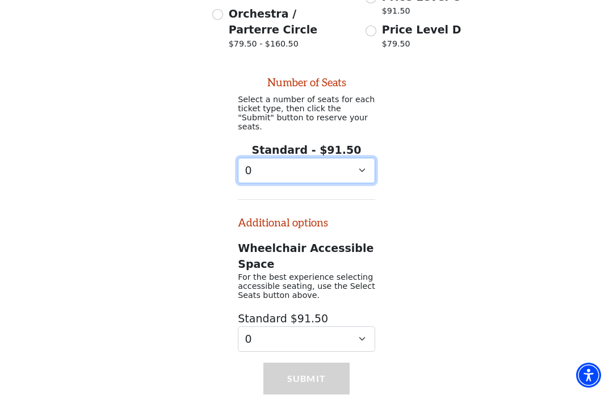
click at [366, 167] on select "0 1 2 3 4 5 6 7 8" at bounding box center [306, 171] width 137 height 26
select select "2"
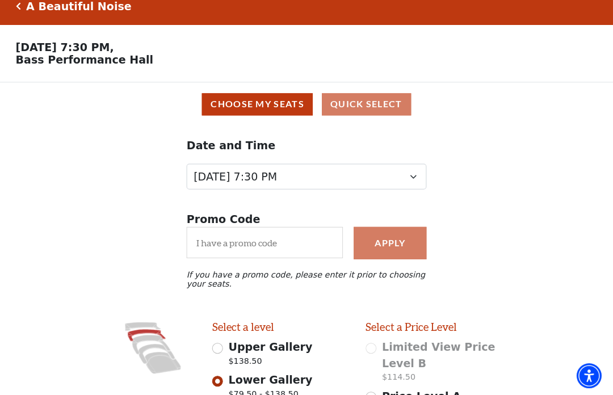
scroll to position [14, 0]
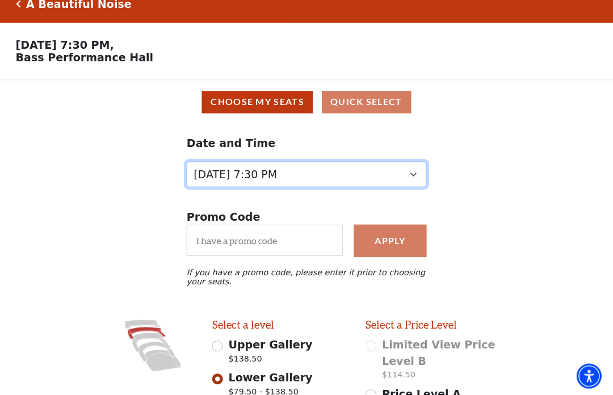
click at [418, 177] on select "[DATE] 7:30 PM [DATE] 7:30 PM [DATE] 7:30 PM [DATE] 7:30 PM [DATE] 1:30 PM [DAT…" at bounding box center [307, 174] width 240 height 26
select select "6224"
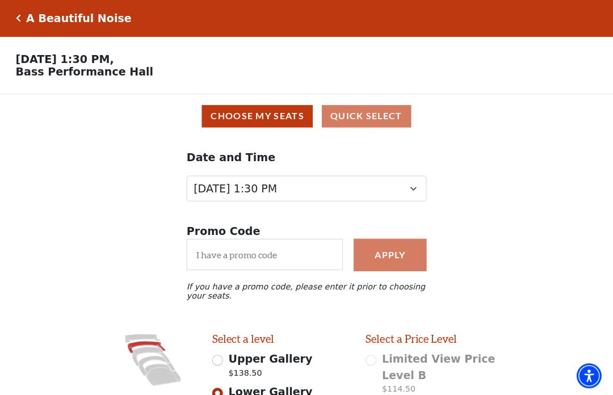
click at [65, 166] on div "Date and Time Tuesday, October 28 at 7:30 PM Wednesday, October 29 at 7:30 PM T…" at bounding box center [306, 175] width 613 height 74
click at [27, 8] on div "A Beautiful Noise Your Tickets Filters" at bounding box center [306, 18] width 613 height 36
click at [22, 13] on div "A Beautiful Noise" at bounding box center [77, 18] width 111 height 13
click at [17, 17] on icon "Click here to go back to filters" at bounding box center [18, 18] width 5 height 8
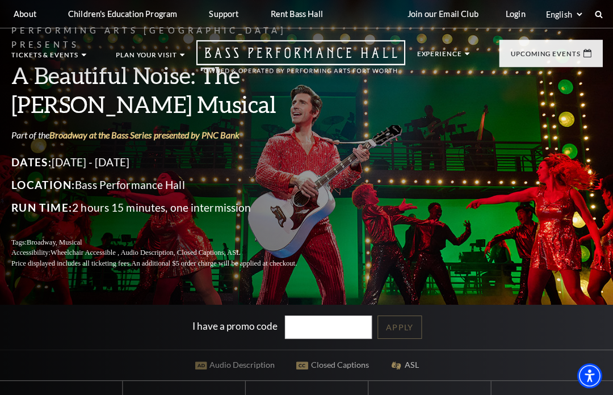
click at [385, 144] on div "Performing Arts Fort Worth Presents A Beautiful Noise: The [PERSON_NAME] Musica…" at bounding box center [306, 145] width 613 height 267
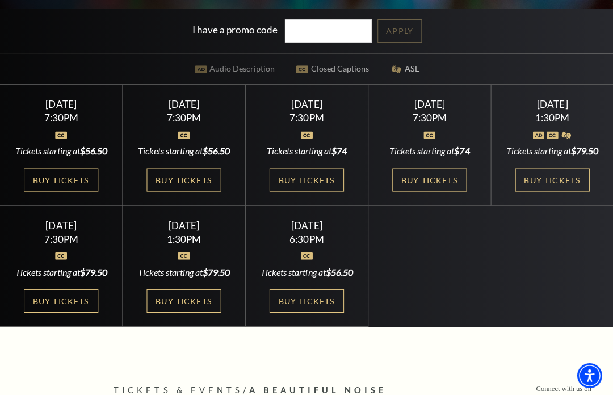
scroll to position [297, 0]
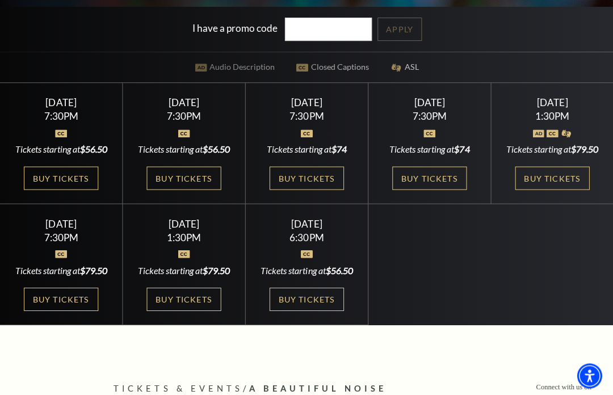
click at [58, 190] on link "Buy Tickets" at bounding box center [61, 177] width 74 height 23
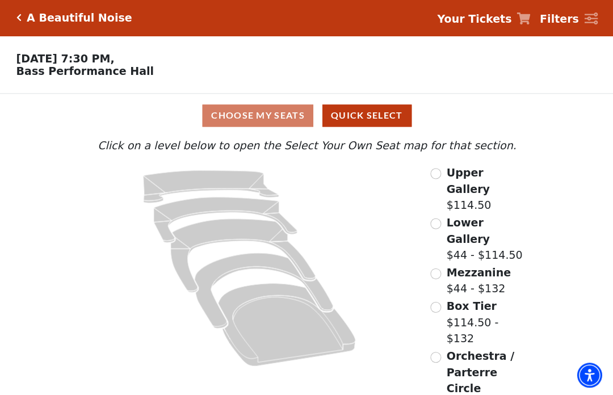
click at [440, 268] on input "Mezzanine$44 - $132\a" at bounding box center [435, 273] width 11 height 11
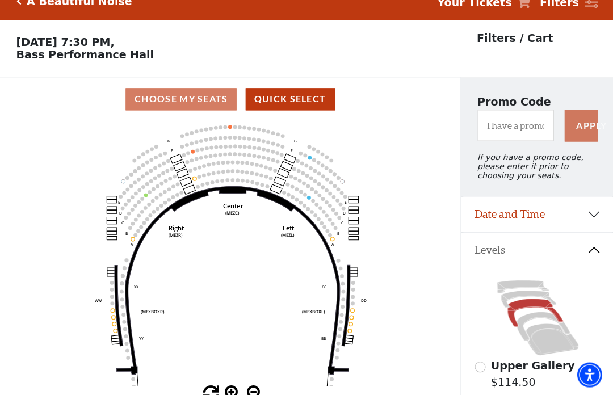
scroll to position [52, 0]
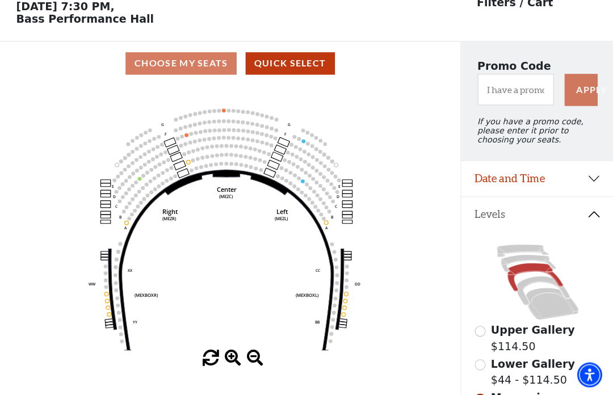
click at [304, 175] on circle at bounding box center [305, 173] width 4 height 4
click at [302, 184] on circle at bounding box center [302, 182] width 4 height 4
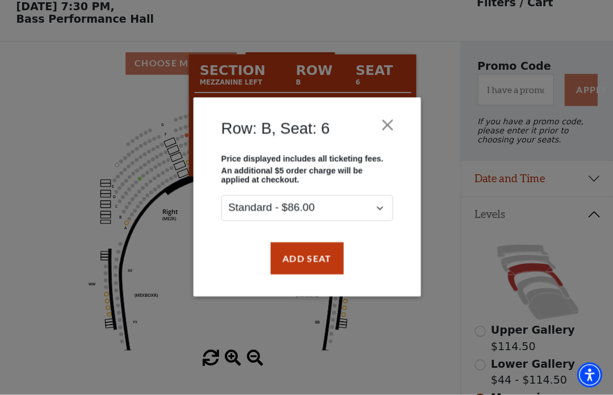
click at [392, 121] on button "Close" at bounding box center [387, 126] width 22 height 22
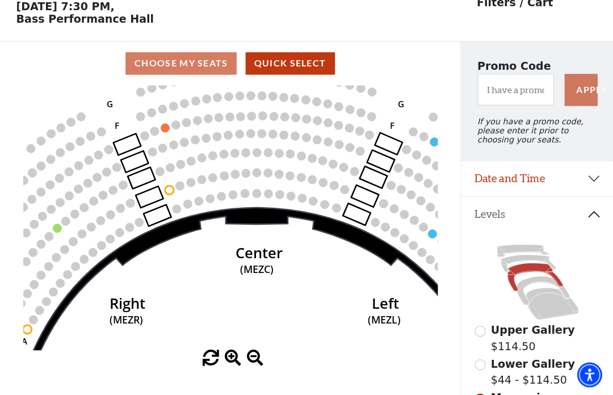
click at [173, 128] on circle at bounding box center [175, 125] width 9 height 9
click at [166, 132] on circle at bounding box center [164, 128] width 9 height 9
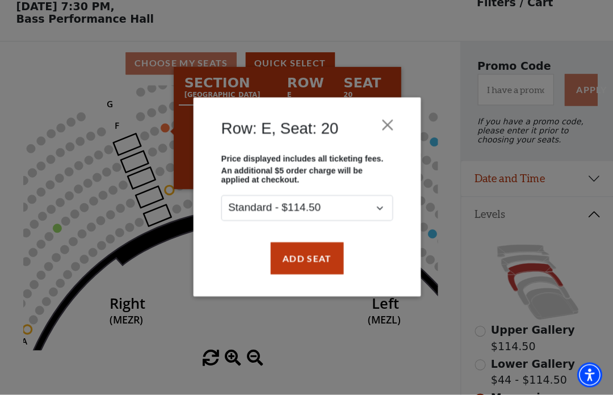
click at [242, 338] on div "Row: E, Seat: 20 Price displayed includes all ticketing fees. An additional $5 …" at bounding box center [306, 197] width 613 height 395
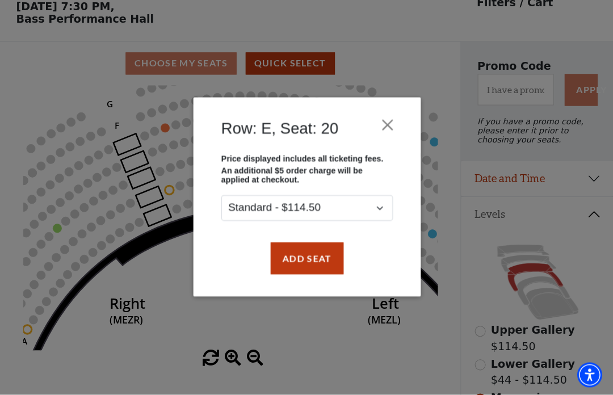
click at [391, 130] on button "Close" at bounding box center [387, 126] width 22 height 22
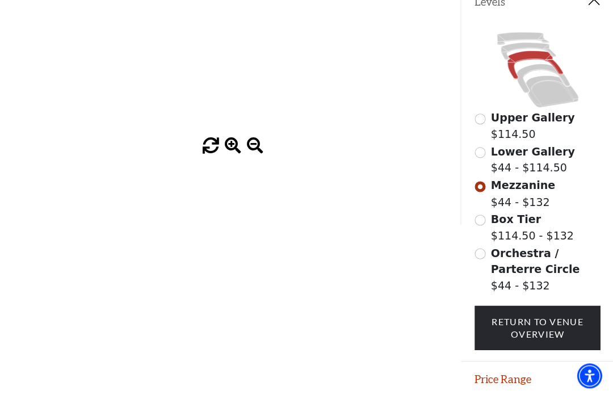
scroll to position [265, 0]
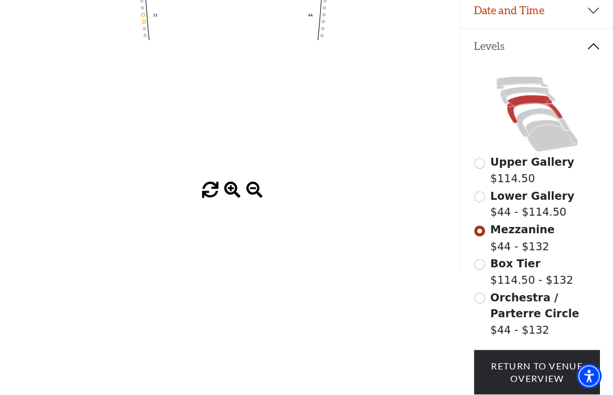
scroll to position [221, 0]
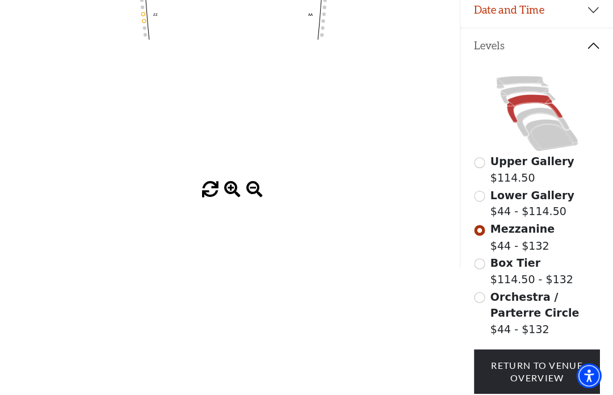
click at [529, 242] on label "Mezzanine $44 - $132" at bounding box center [522, 237] width 64 height 32
click at [102, 169] on icon "Center (MEZC) Right (MEZR) Left (MEZL) (MEXBOXR) (MEXBOXL) XX WW CC DD YY BB ZZ…" at bounding box center [230, 49] width 414 height 265
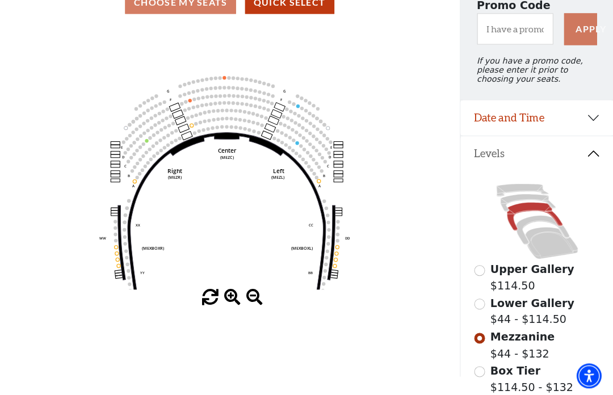
scroll to position [112, 0]
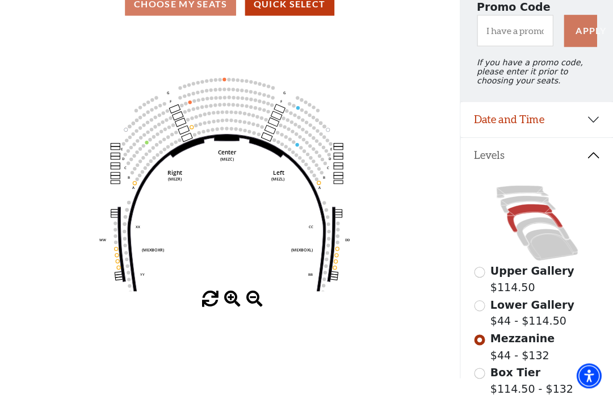
click at [540, 228] on icon at bounding box center [542, 231] width 53 height 29
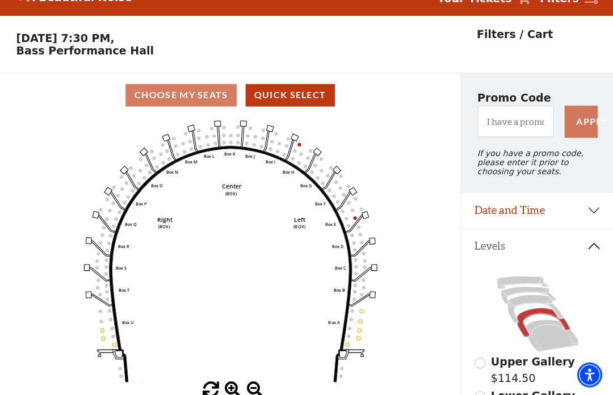
scroll to position [52, 0]
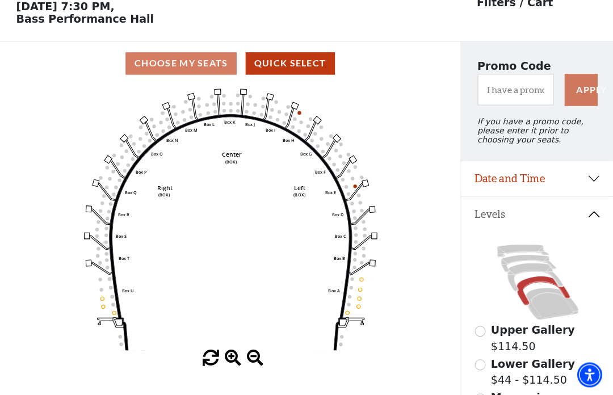
click at [539, 266] on icon at bounding box center [527, 264] width 55 height 18
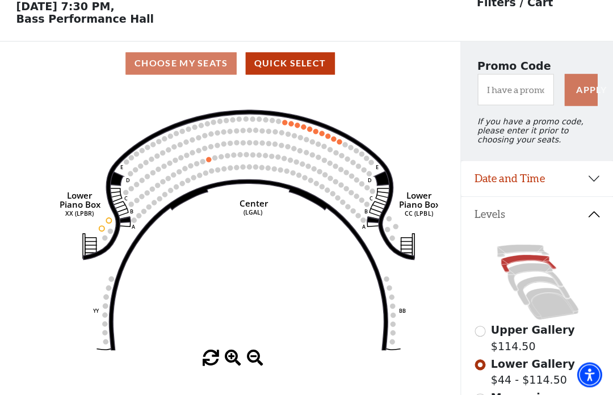
click at [594, 191] on button "Date and Time" at bounding box center [536, 179] width 153 height 35
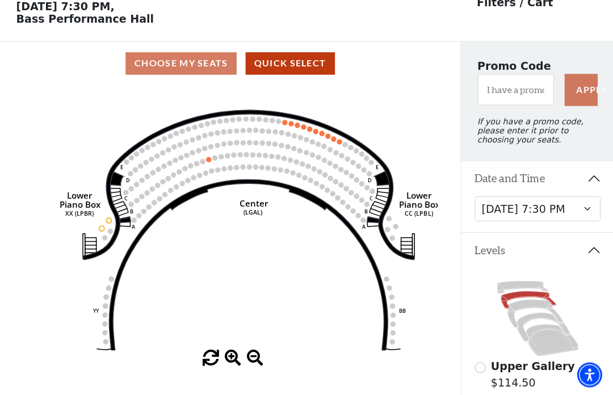
click at [76, 241] on icon "Right (GALBOXR) E D C B A E D C B A YY ZZ Left (GALBOXL) BB AA Center Lower Pia…" at bounding box center [230, 218] width 414 height 265
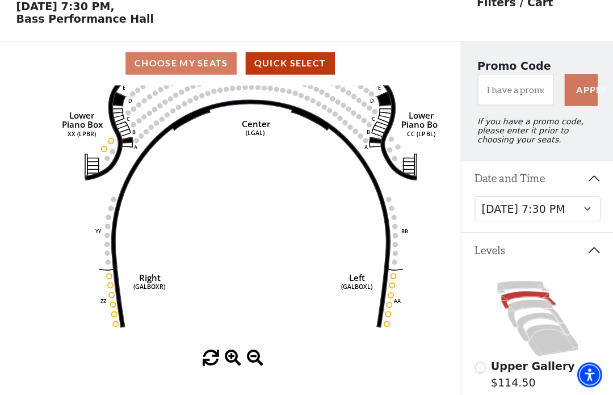
click at [538, 309] on icon at bounding box center [534, 314] width 55 height 28
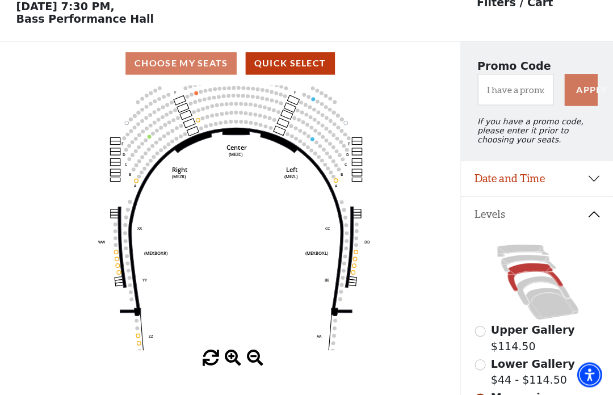
click at [71, 219] on icon "Center (MEZC) Right (MEZR) Left (MEZL) (MEXBOXR) (MEXBOXL) XX WW CC DD YY BB ZZ…" at bounding box center [230, 218] width 414 height 265
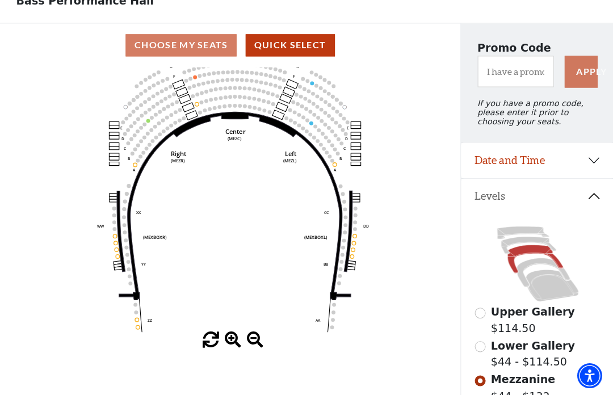
click at [591, 169] on button "Date and Time" at bounding box center [536, 159] width 153 height 35
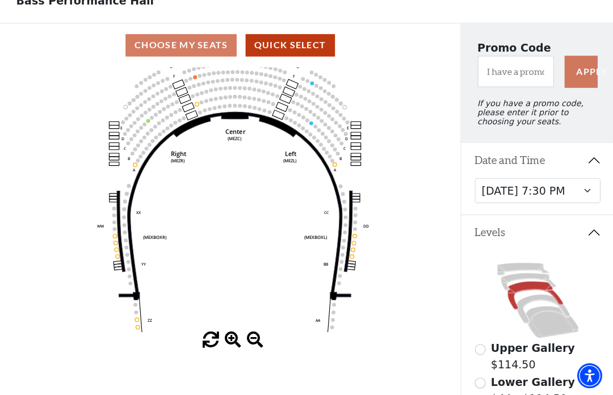
scroll to position [72, 0]
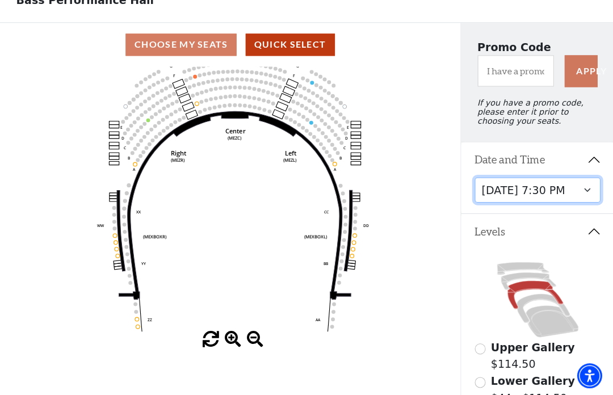
click at [594, 201] on select "[DATE] 7:30 PM [DATE] 7:30 PM [DATE] 7:30 PM [DATE] 7:30 PM [DATE] 1:30 PM [DAT…" at bounding box center [537, 190] width 126 height 26
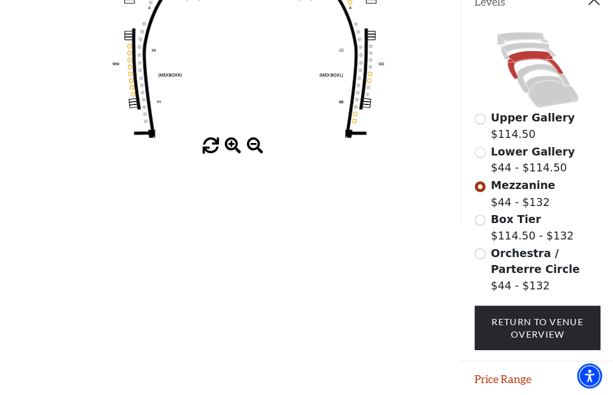
scroll to position [265, 0]
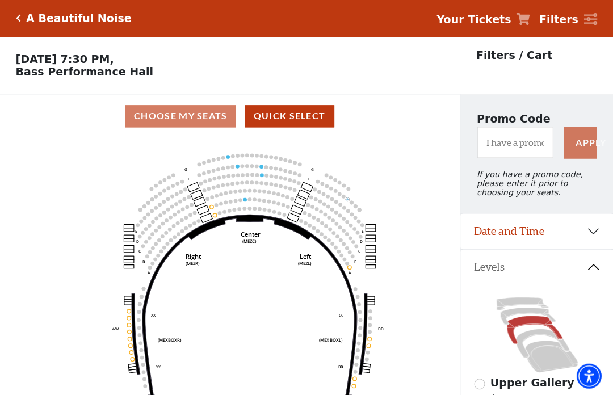
scroll to position [0, 0]
click at [603, 234] on button "Date and Time" at bounding box center [536, 230] width 153 height 35
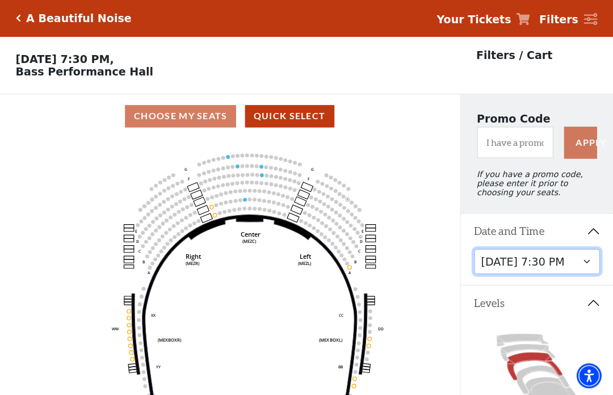
click at [595, 268] on select "[DATE] 7:30 PM [DATE] 7:30 PM [DATE] 7:30 PM [DATE] 7:30 PM [DATE] 1:30 PM [DAT…" at bounding box center [537, 262] width 126 height 26
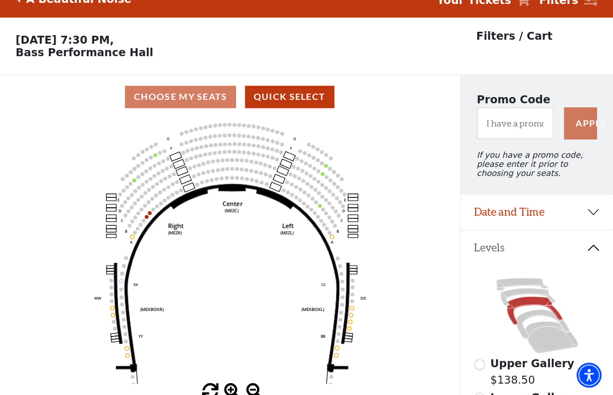
scroll to position [52, 0]
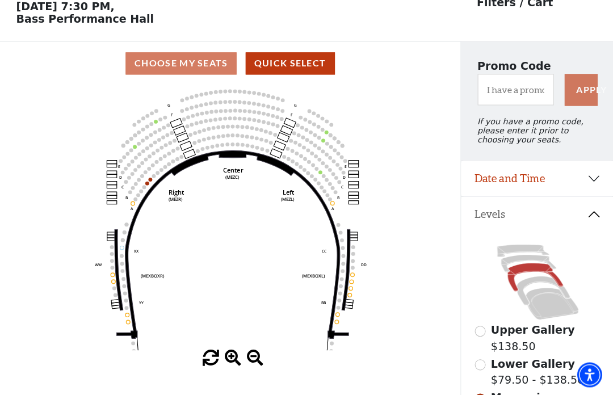
click at [535, 266] on icon at bounding box center [527, 264] width 55 height 18
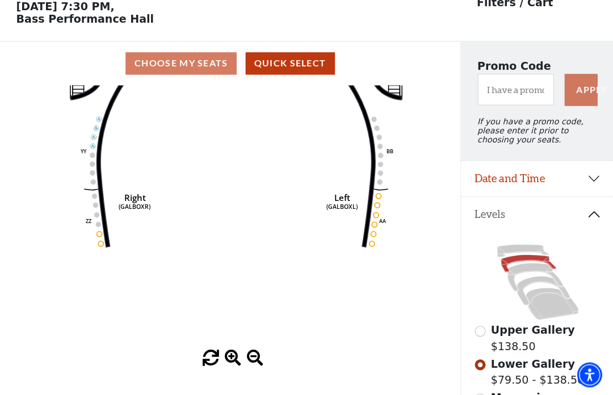
click at [196, 148] on icon "Right (GALBOXR) E D C B A E D C B A YY ZZ Left (GALBOXL) BB AA Center Lower Pia…" at bounding box center [230, 218] width 414 height 265
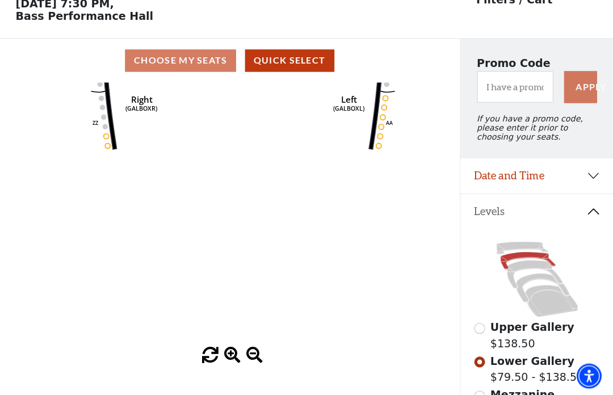
scroll to position [62, 0]
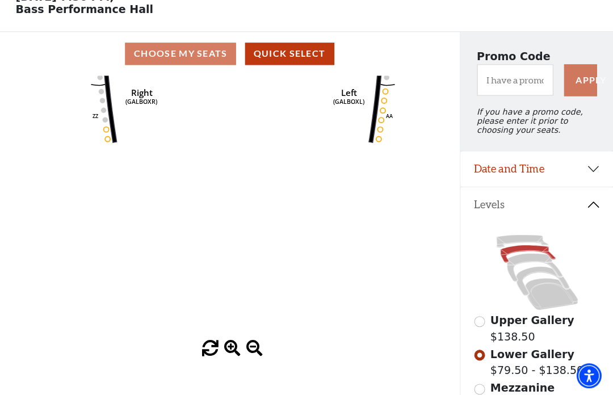
click at [214, 356] on span at bounding box center [211, 348] width 16 height 16
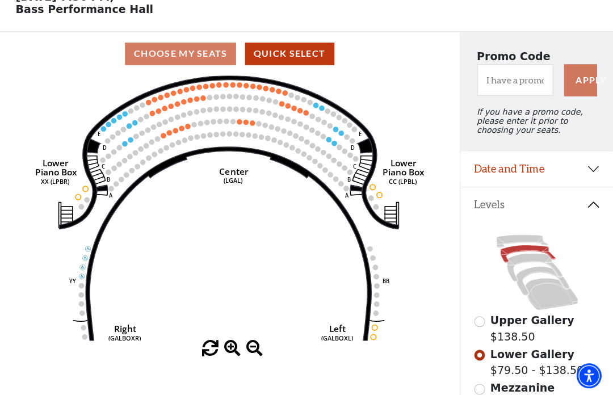
click at [207, 356] on span at bounding box center [211, 348] width 16 height 16
click at [219, 340] on icon "Right (GALBOXR) E D C B A E D C B A YY ZZ Left (GALBOXL) BB AA Center Lower Pia…" at bounding box center [230, 207] width 414 height 265
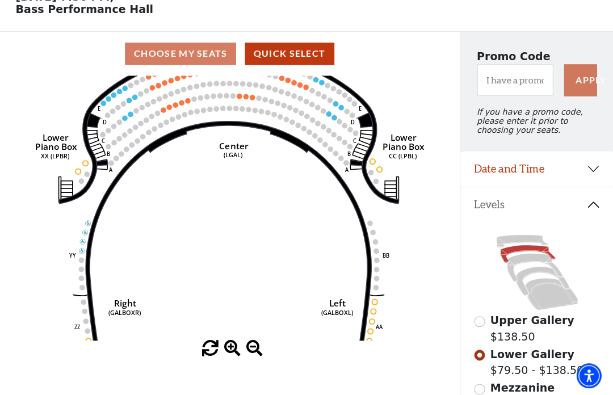
click at [218, 340] on icon "Right (GALBOXR) E D C B A E D C B A YY ZZ Left (GALBOXL) BB AA Center Lower Pia…" at bounding box center [230, 207] width 414 height 265
click at [217, 356] on span at bounding box center [211, 348] width 16 height 16
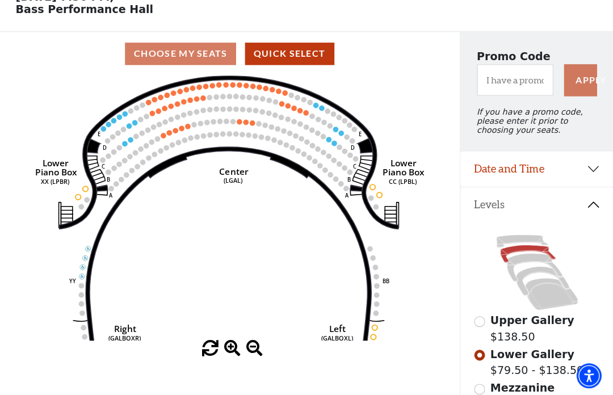
click at [212, 356] on span at bounding box center [211, 348] width 16 height 16
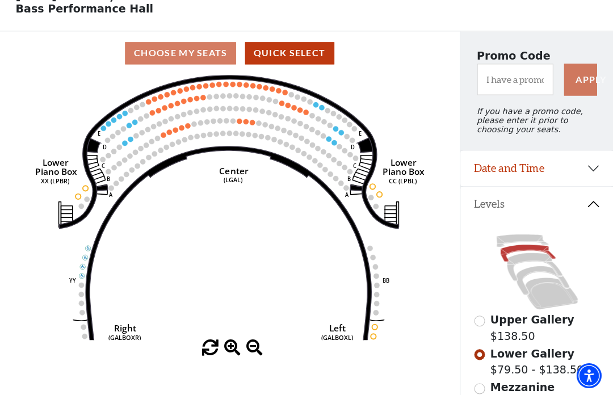
scroll to position [61, 0]
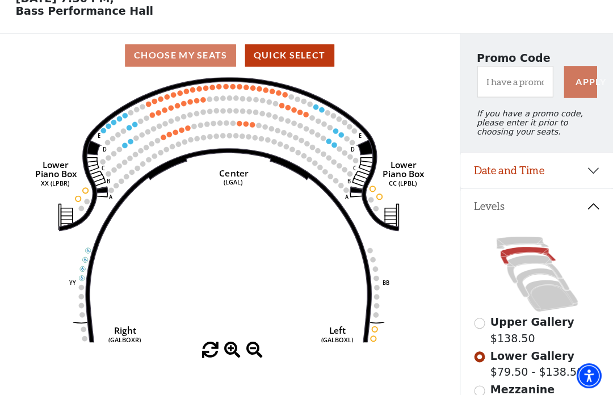
click at [218, 358] on span at bounding box center [211, 350] width 16 height 16
click at [221, 342] on icon "Right (GALBOXR) E D C B A E D C B A YY ZZ Left (GALBOXL) BB AA Center Lower Pia…" at bounding box center [230, 209] width 414 height 265
click at [219, 342] on icon "Right (GALBOXR) E D C B A E D C B A YY ZZ Left (GALBOXL) BB AA Center Lower Pia…" at bounding box center [230, 209] width 414 height 265
click at [217, 358] on span at bounding box center [211, 350] width 16 height 16
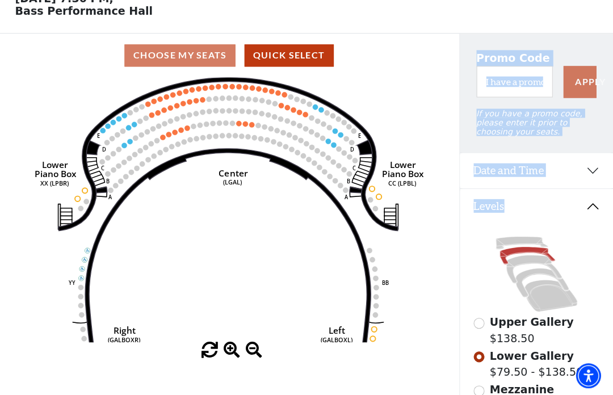
click at [611, 325] on div "Upper Gallery $138.50 Lower Gallery $79.50 - $138.50 Mezzanine $79.50 - $160.50…" at bounding box center [536, 393] width 153 height 341
click at [606, 250] on div "Upper Gallery $138.50 Lower Gallery $79.50 - $138.50 Mezzanine $79.50 - $160.50…" at bounding box center [536, 393] width 153 height 341
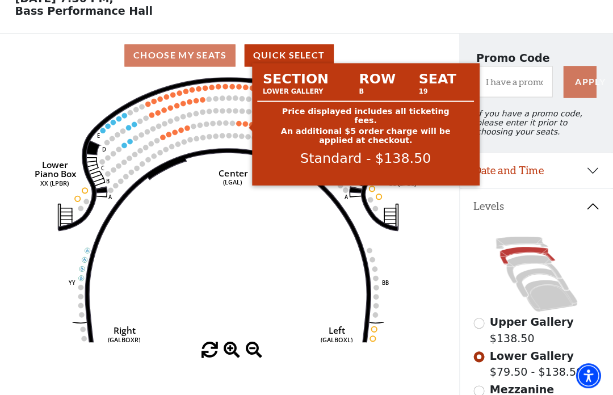
click at [246, 125] on circle at bounding box center [245, 123] width 5 height 5
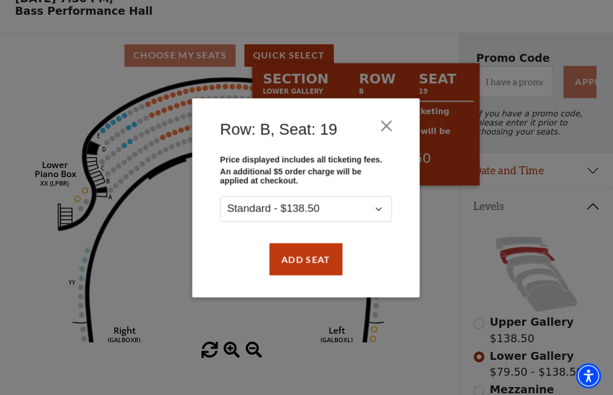
click at [174, 309] on div "Row: B, Seat: 19 Price displayed includes all ticketing fees. An additional $5 …" at bounding box center [306, 197] width 613 height 395
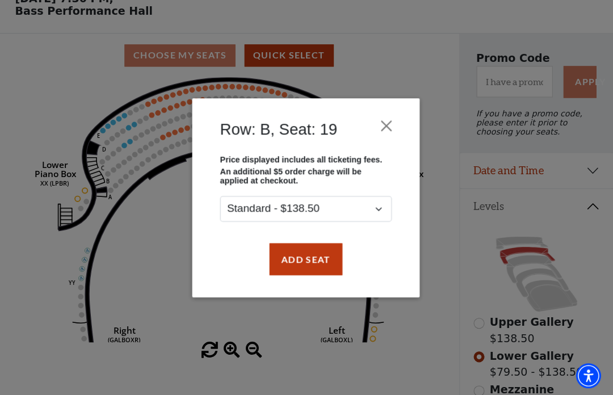
click at [45, 90] on div "Row: B, Seat: 19 Price displayed includes all ticketing fees. An additional $5 …" at bounding box center [306, 197] width 613 height 395
click at [53, 87] on div "Row: B, Seat: 19 Price displayed includes all ticketing fees. An additional $5 …" at bounding box center [306, 197] width 613 height 395
click at [387, 125] on button "Close" at bounding box center [387, 126] width 22 height 22
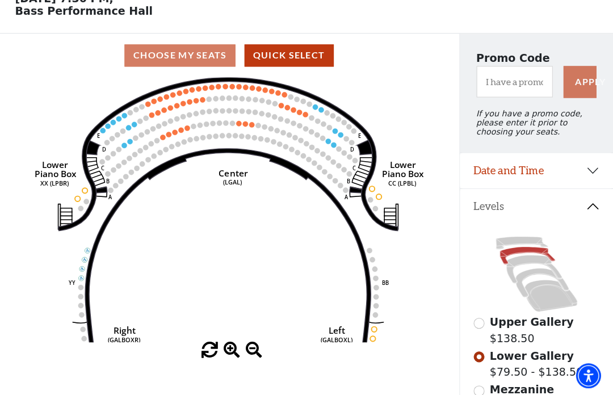
click at [533, 393] on span "Mezzanine" at bounding box center [522, 389] width 64 height 12
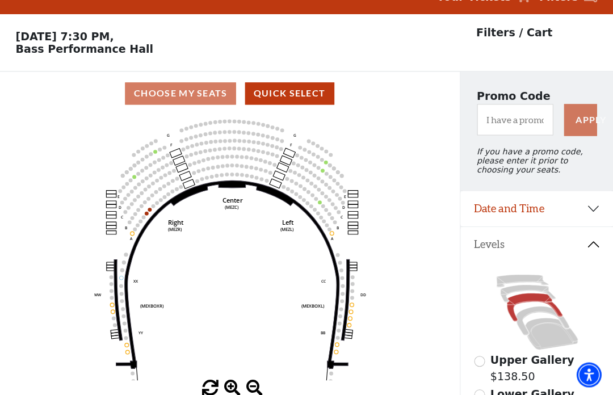
scroll to position [52, 0]
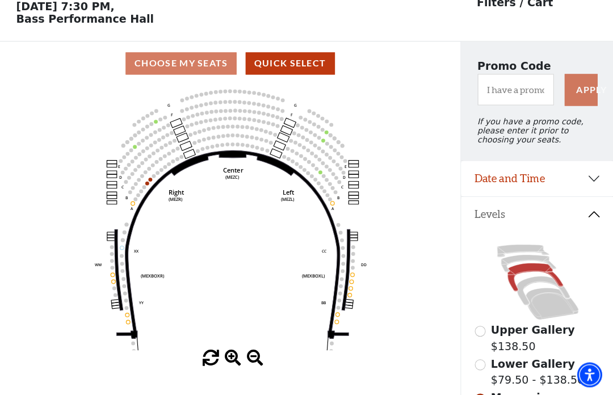
click at [157, 178] on icon "Center (MEZC) Right (MEZR) Left (MEZL) (MEXBOXR) (MEXBOXL) XX WW CC DD YY BB ZZ…" at bounding box center [230, 218] width 414 height 265
click at [150, 179] on circle at bounding box center [150, 180] width 4 height 4
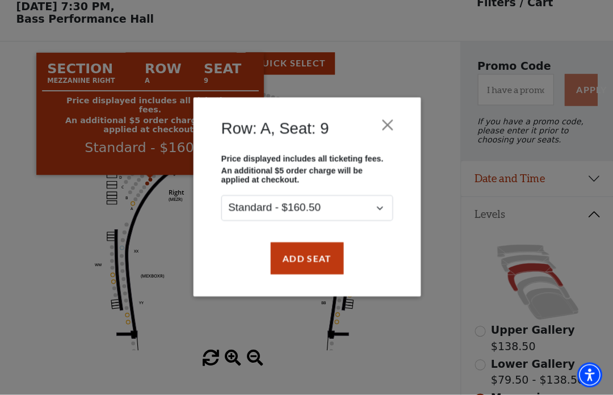
click at [455, 264] on div "Row: A, Seat: 9 Price displayed includes all ticketing fees. An additional $5 o…" at bounding box center [306, 197] width 613 height 395
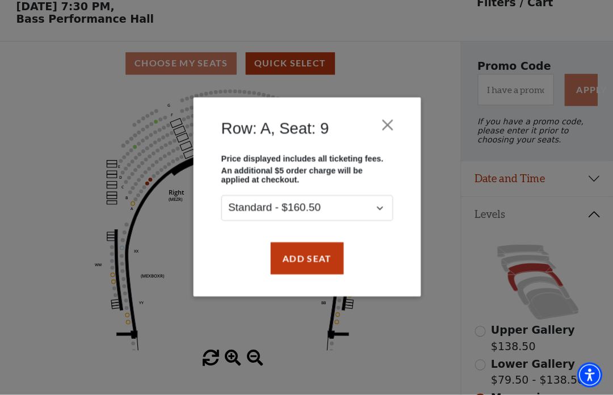
click at [391, 119] on button "Close" at bounding box center [387, 126] width 22 height 22
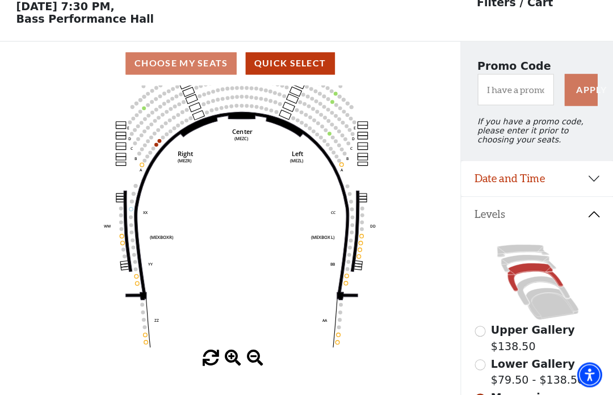
click at [61, 154] on icon "Center (MEZC) Right (MEZR) Left (MEZL) (MEXBOXR) (MEXBOXL) XX WW CC DD YY BB ZZ…" at bounding box center [230, 218] width 414 height 265
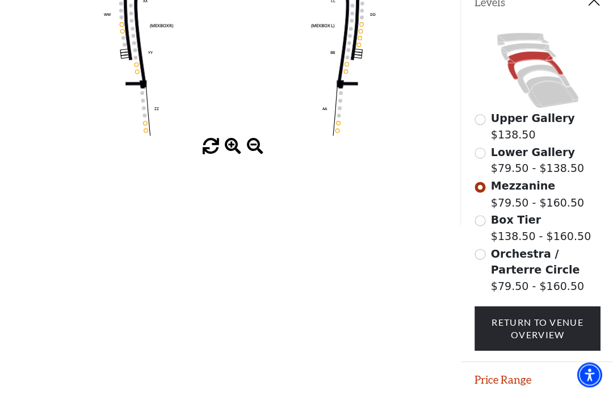
scroll to position [265, 0]
